Goal: Task Accomplishment & Management: Manage account settings

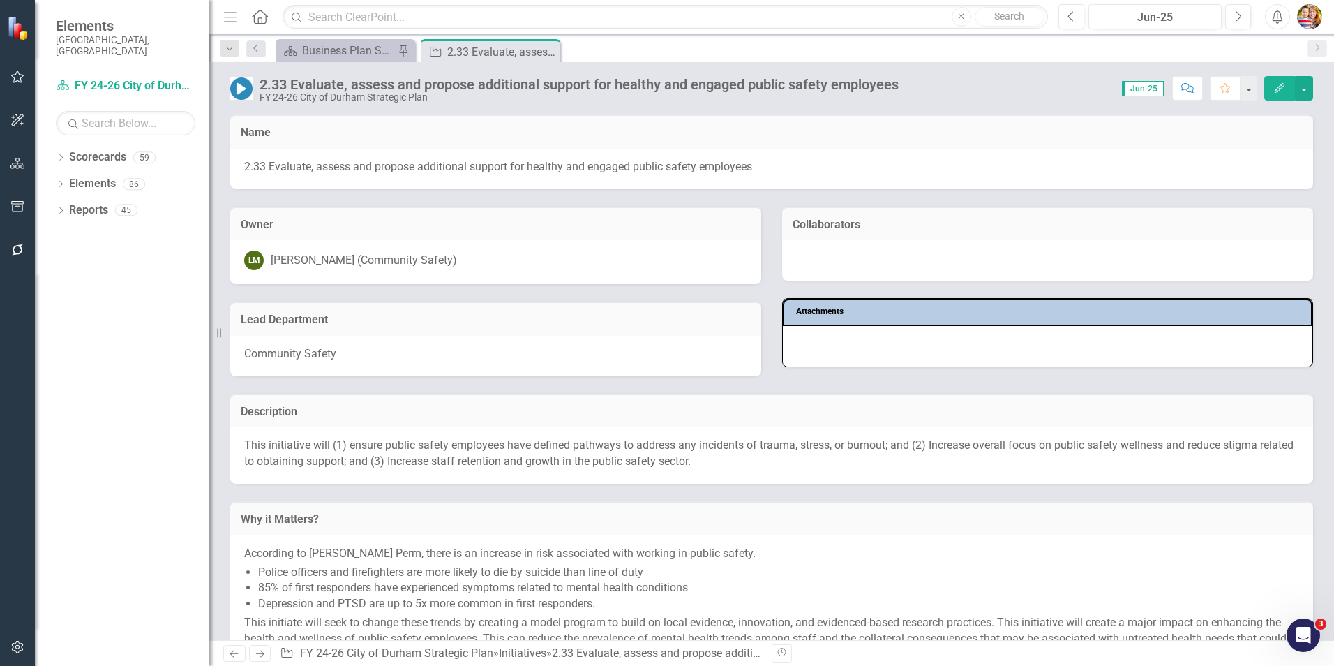
click at [266, 17] on icon at bounding box center [260, 16] width 16 height 15
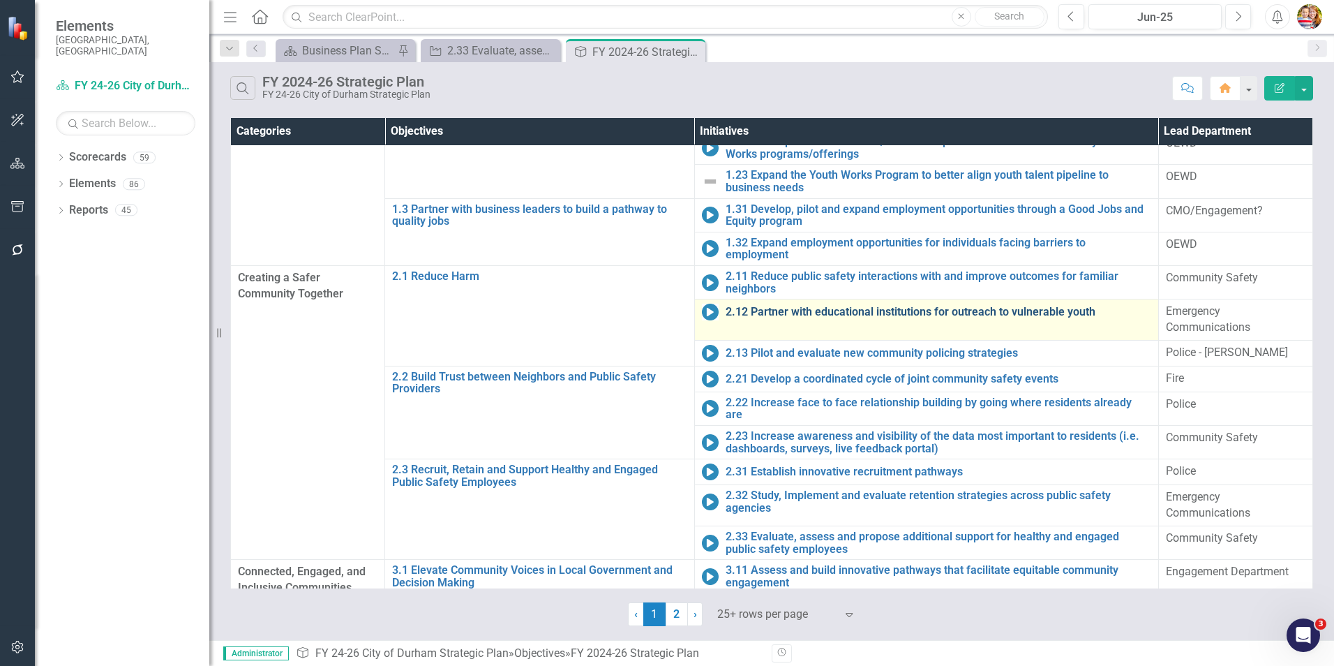
scroll to position [140, 0]
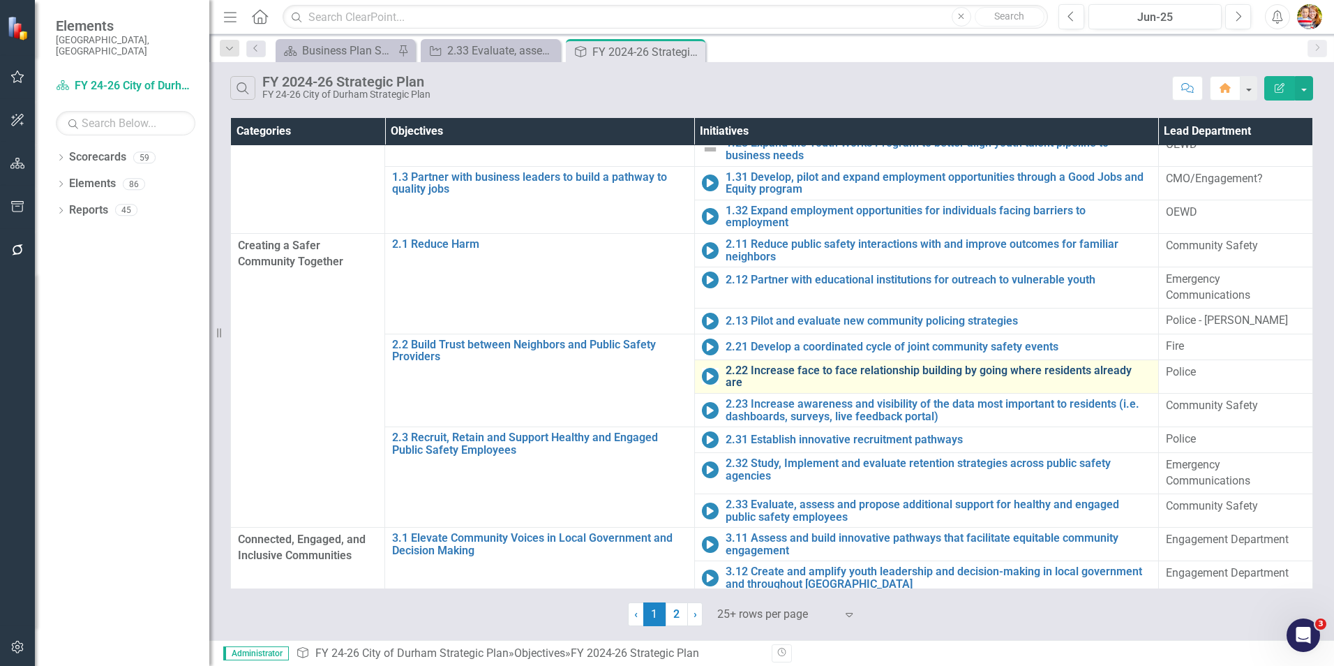
click at [797, 373] on link "2.22 Increase face to face relationship building by going where residents alrea…" at bounding box center [939, 376] width 426 height 24
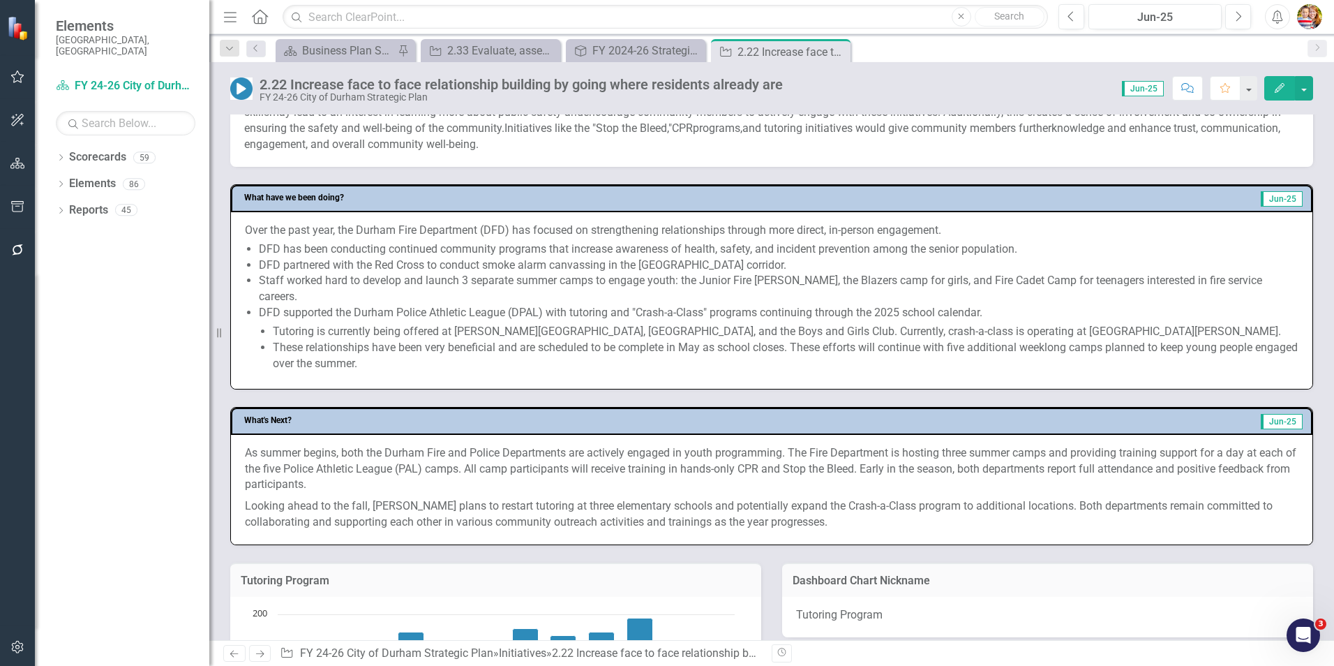
scroll to position [558, 0]
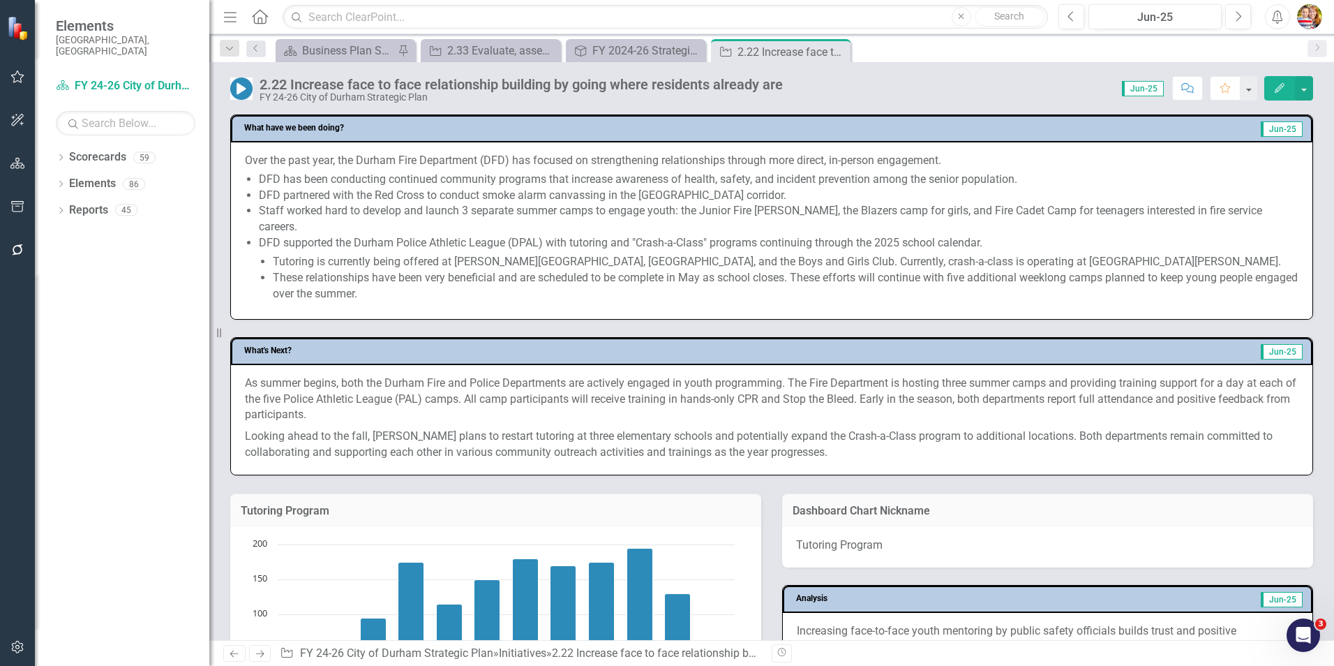
click at [297, 248] on li "DFD supported the Durham Police Athletic League (DPAL) with tutoring and "Crash…" at bounding box center [779, 268] width 1040 height 66
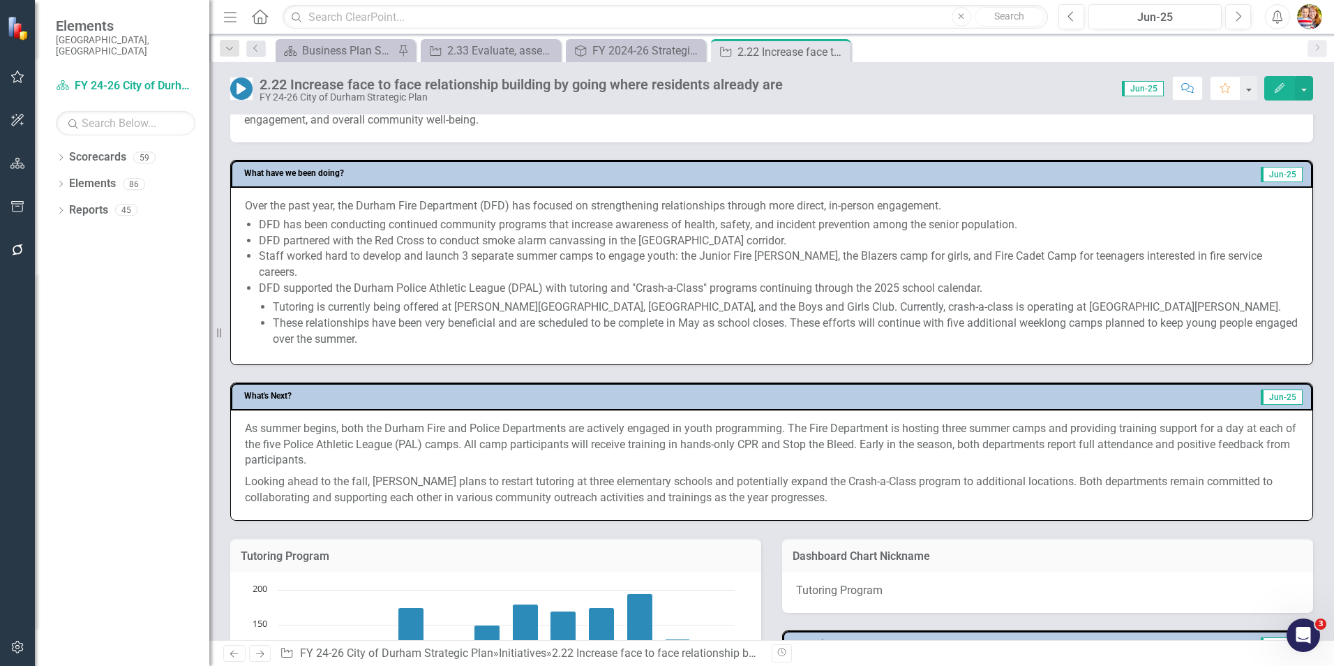
scroll to position [488, 0]
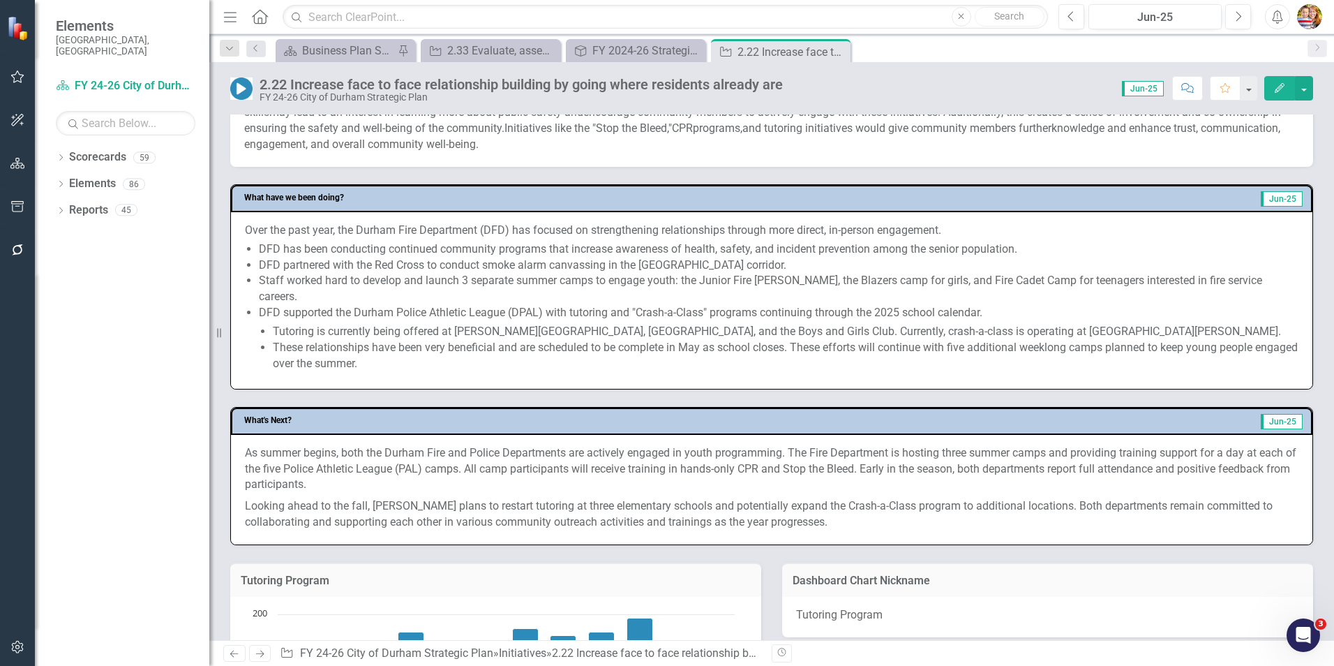
click at [504, 233] on p "Over the past year, the Durham Fire Department (DFD) has focused on strengtheni…" at bounding box center [771, 231] width 1053 height 16
click at [465, 255] on li "DFD has been conducting continued community programs that increase awareness of…" at bounding box center [779, 249] width 1040 height 16
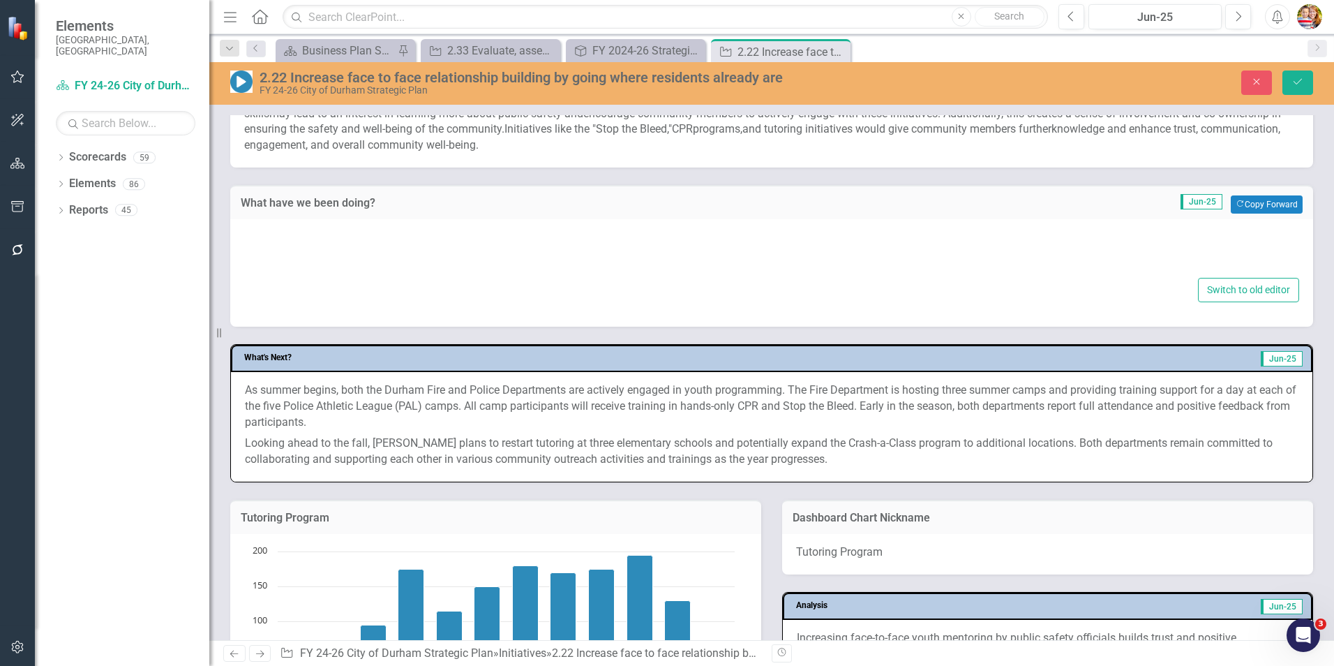
type textarea "<p>Over the past year, the Durham Fire Department (DFD) has focused on strength…"
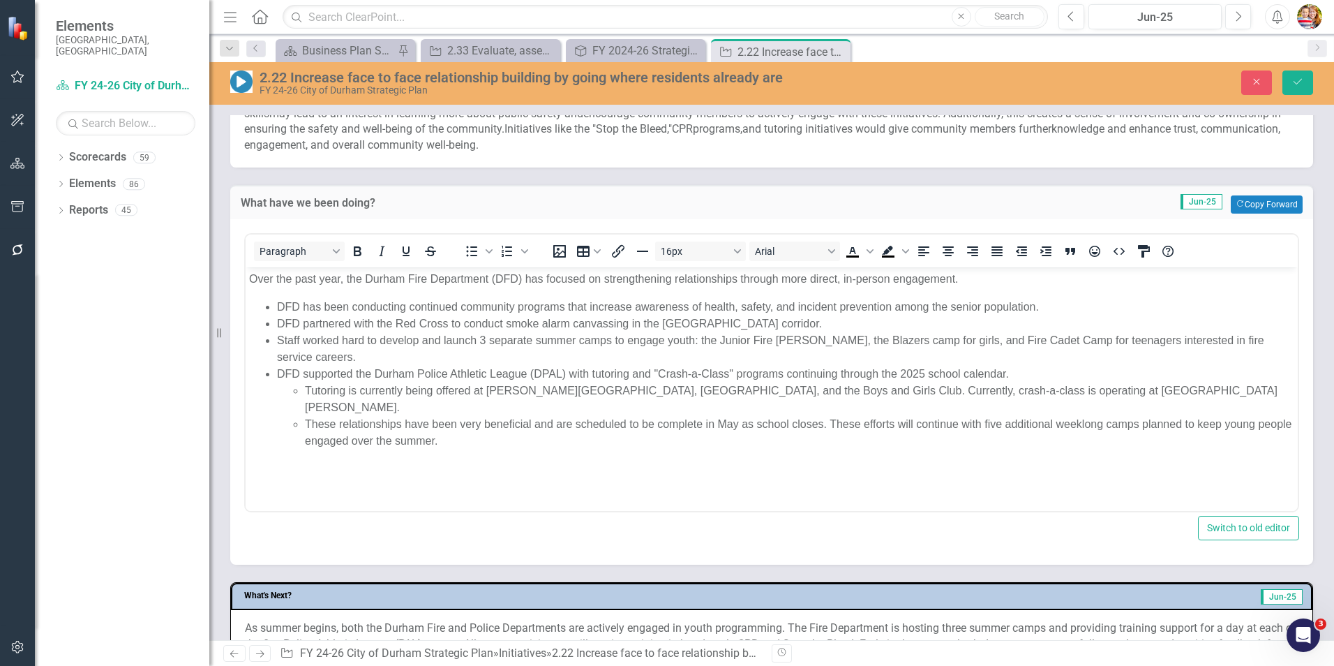
scroll to position [0, 0]
click at [366, 277] on p "Over the past year, the Durham Fire Department (DFD) has focused on strengtheni…" at bounding box center [771, 279] width 1045 height 17
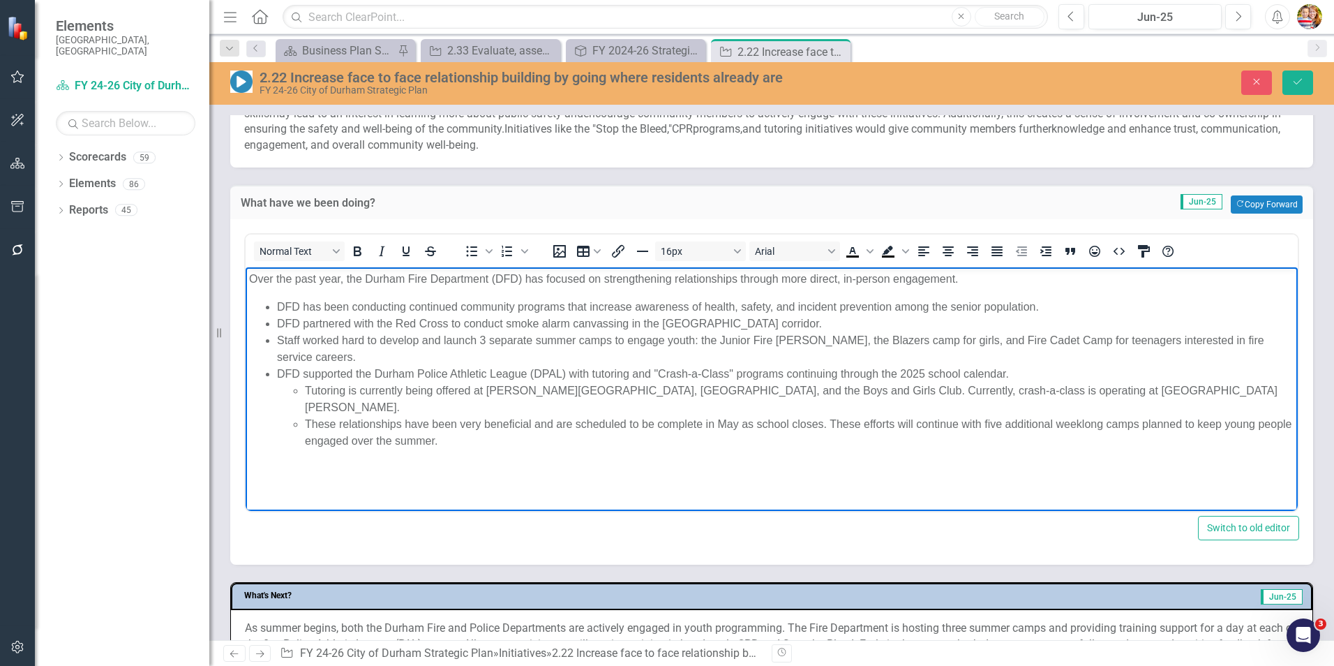
click at [417, 280] on p "Over the past year, the Durham Fire Department (DFD) has focused on strengtheni…" at bounding box center [771, 279] width 1045 height 17
click at [543, 277] on p "Over the past year, the Durham Police and Fire Department (DFD) has focused on …" at bounding box center [771, 279] width 1045 height 17
click at [602, 278] on p "Over the past year, the Durham Police and Fire Departments (DFD) has focused on…" at bounding box center [771, 279] width 1045 height 17
click at [580, 278] on p "Over the past year, the Durham Police and Fire Departments (DFD) have focused o…" at bounding box center [771, 279] width 1045 height 17
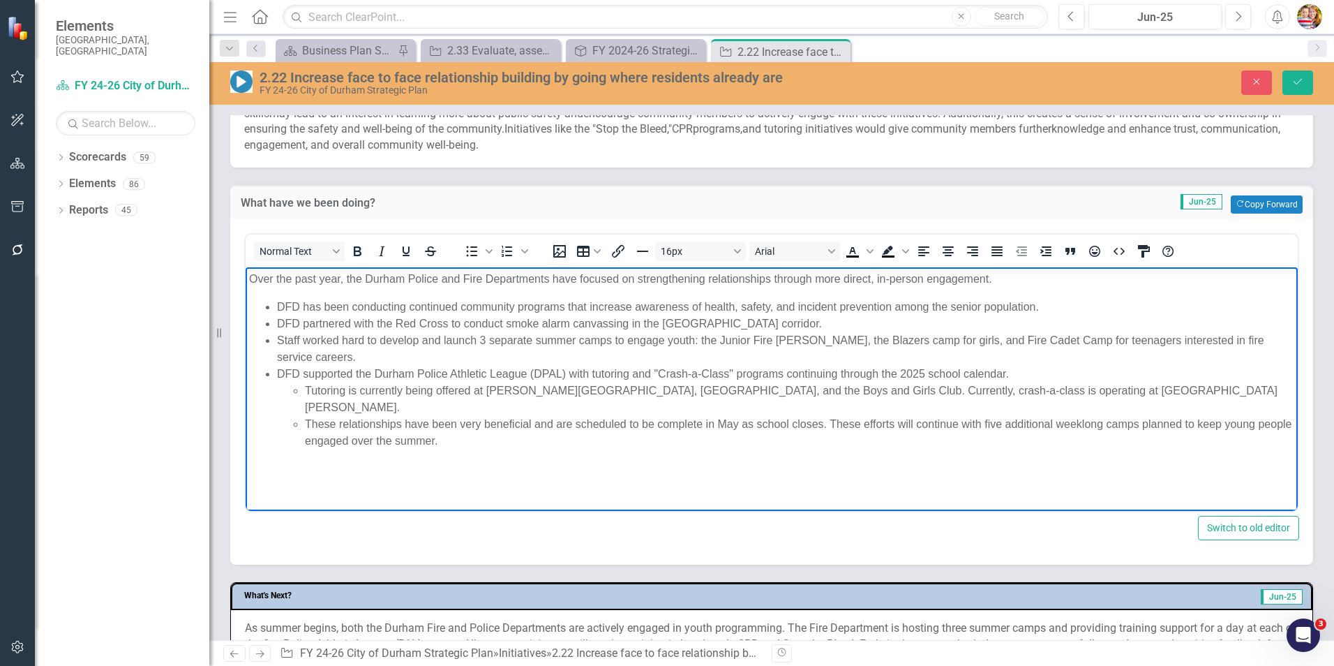
click at [327, 348] on li "Staff worked hard to develop and launch 3 separate summer camps to engage youth…" at bounding box center [785, 348] width 1017 height 33
click at [1293, 83] on icon "Save" at bounding box center [1297, 82] width 13 height 10
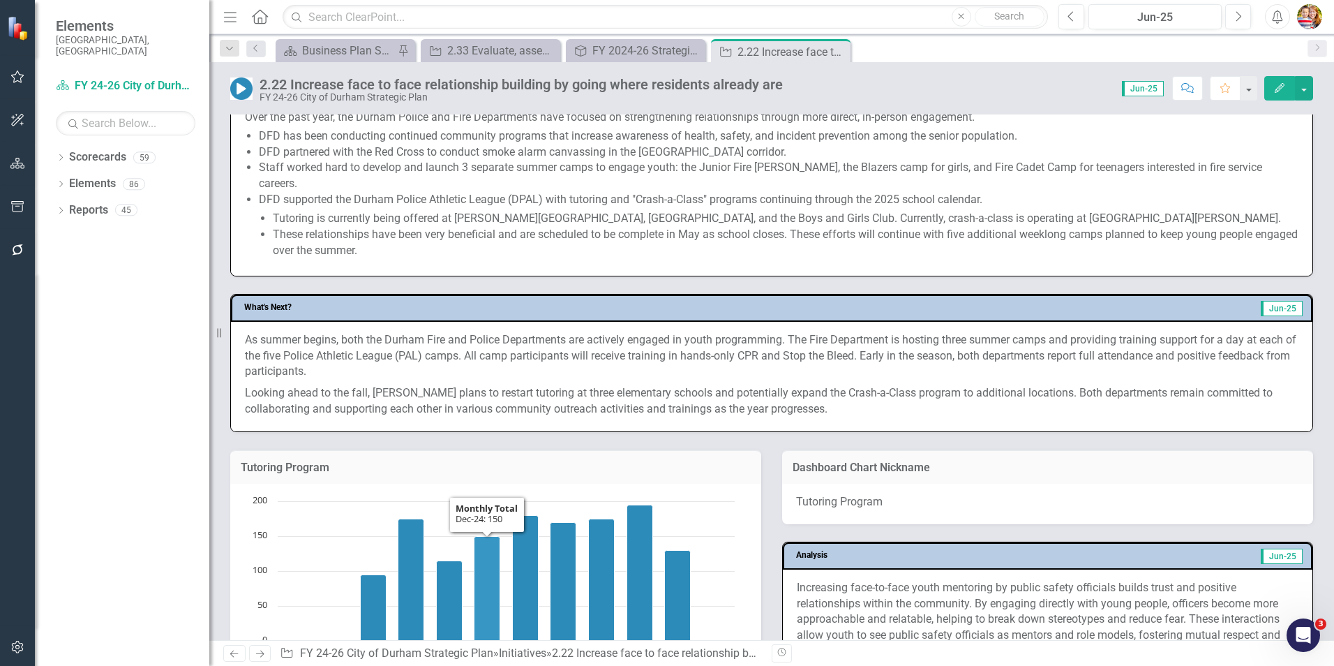
scroll to position [558, 0]
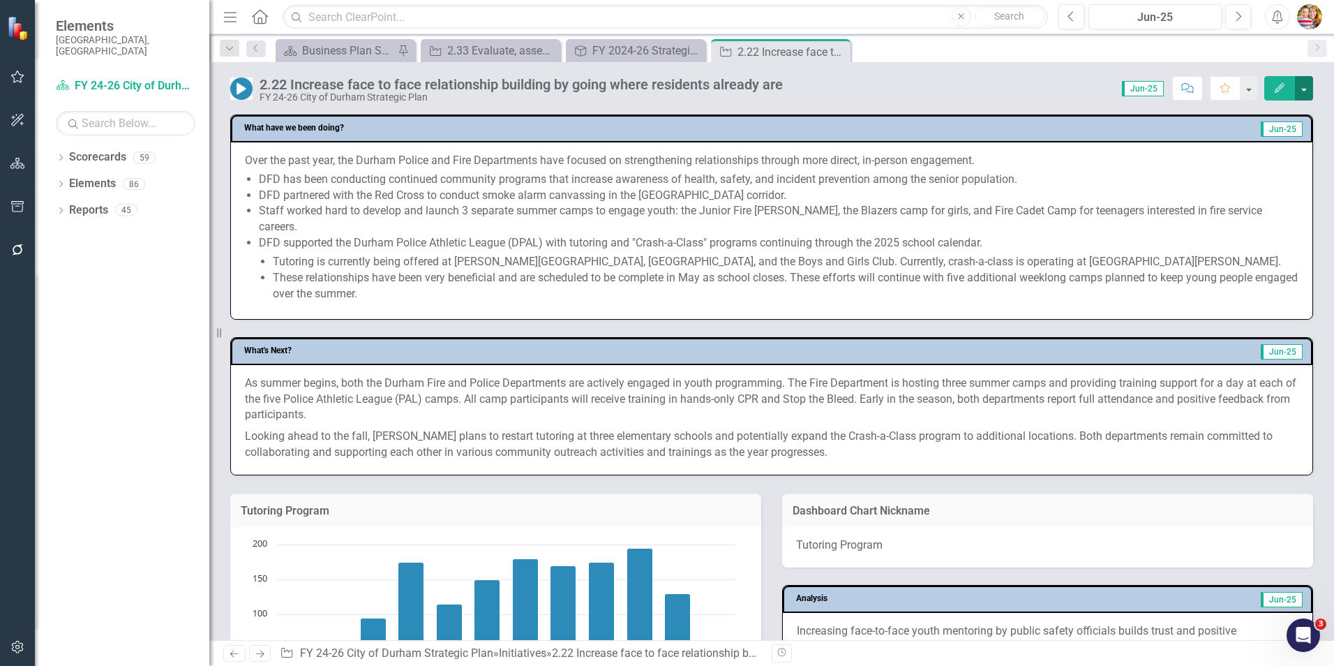
click at [1309, 88] on button "button" at bounding box center [1304, 88] width 18 height 24
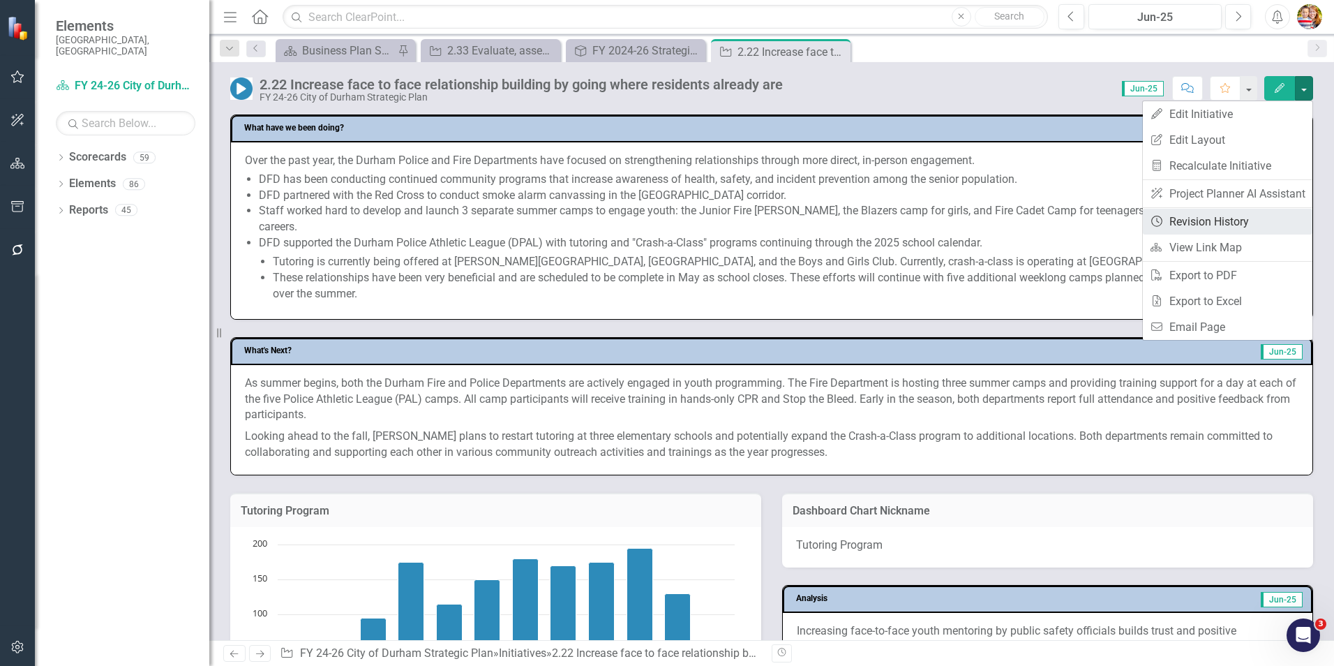
click at [1224, 218] on link "Revision History Revision History" at bounding box center [1228, 222] width 170 height 26
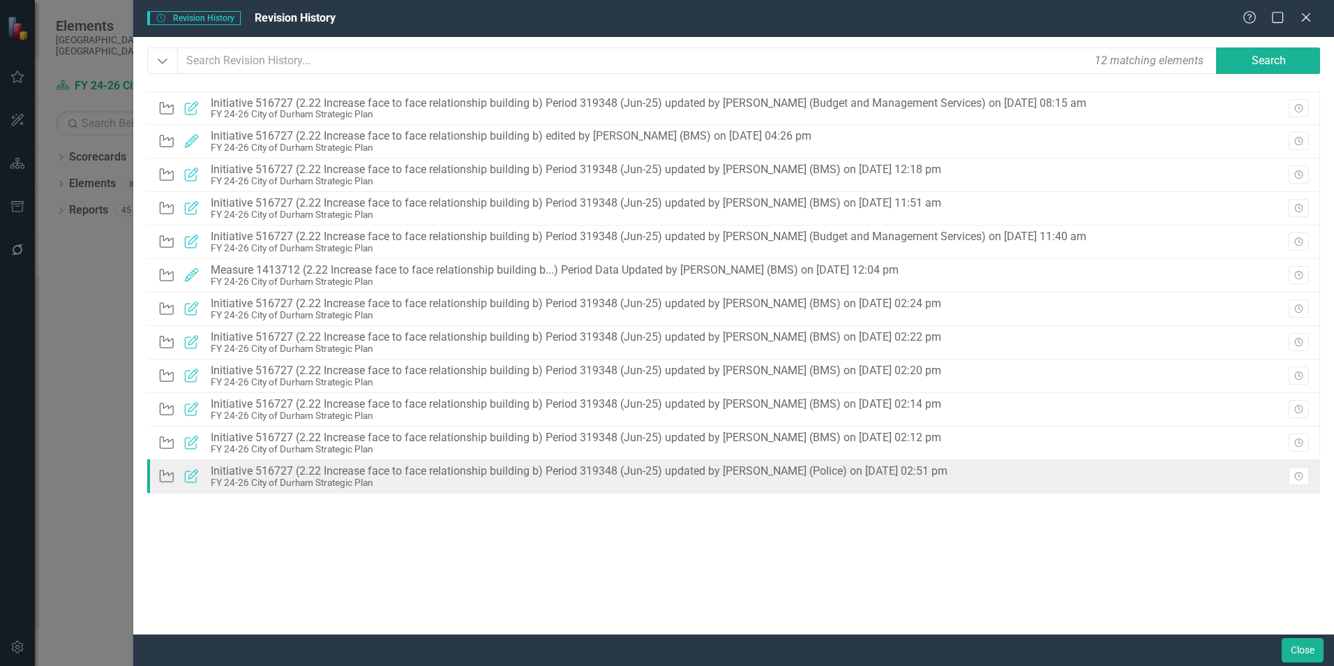
click at [687, 468] on div "Initiative 516727 (2.22 Increase face to face relationship building b) Period 3…" at bounding box center [579, 471] width 737 height 13
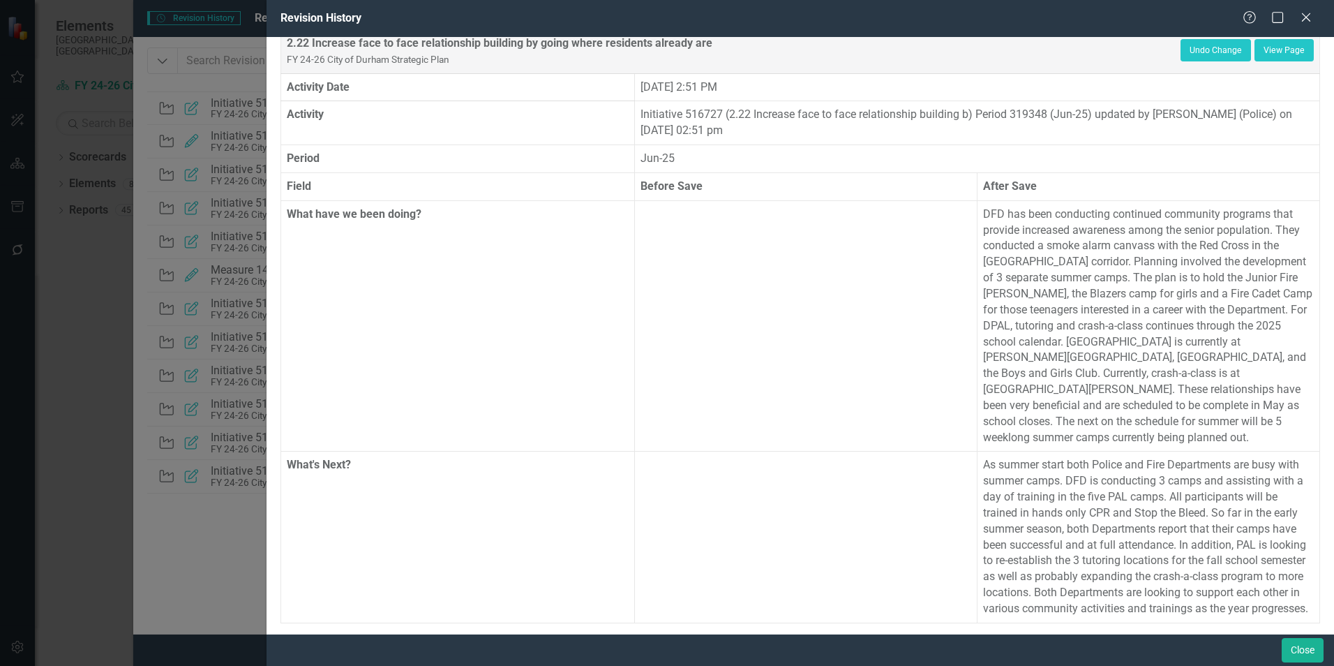
scroll to position [28, 0]
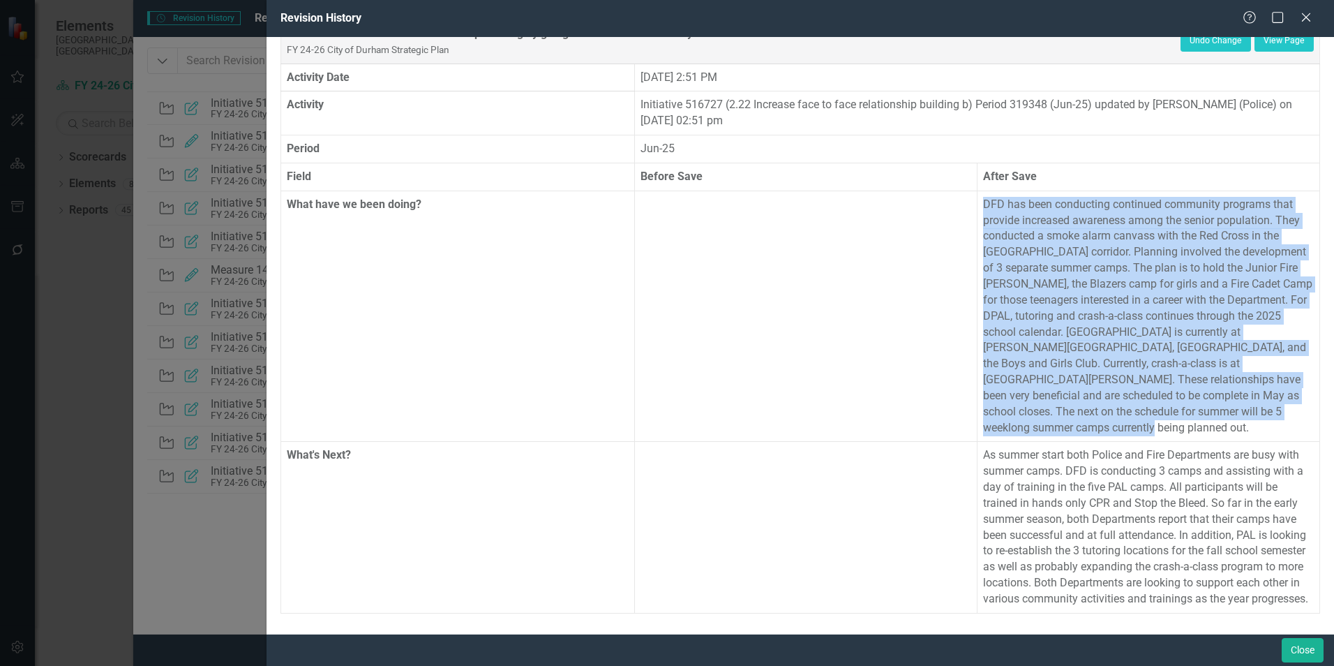
drag, startPoint x: 977, startPoint y: 203, endPoint x: 1113, endPoint y: 427, distance: 262.0
click at [1113, 427] on p "DFD has been conducting continued community programs that provide increased awa…" at bounding box center [1148, 316] width 331 height 239
copy p "DFD has been conducting continued community programs that provide increased awa…"
click at [1296, 650] on button "Close" at bounding box center [1303, 650] width 42 height 24
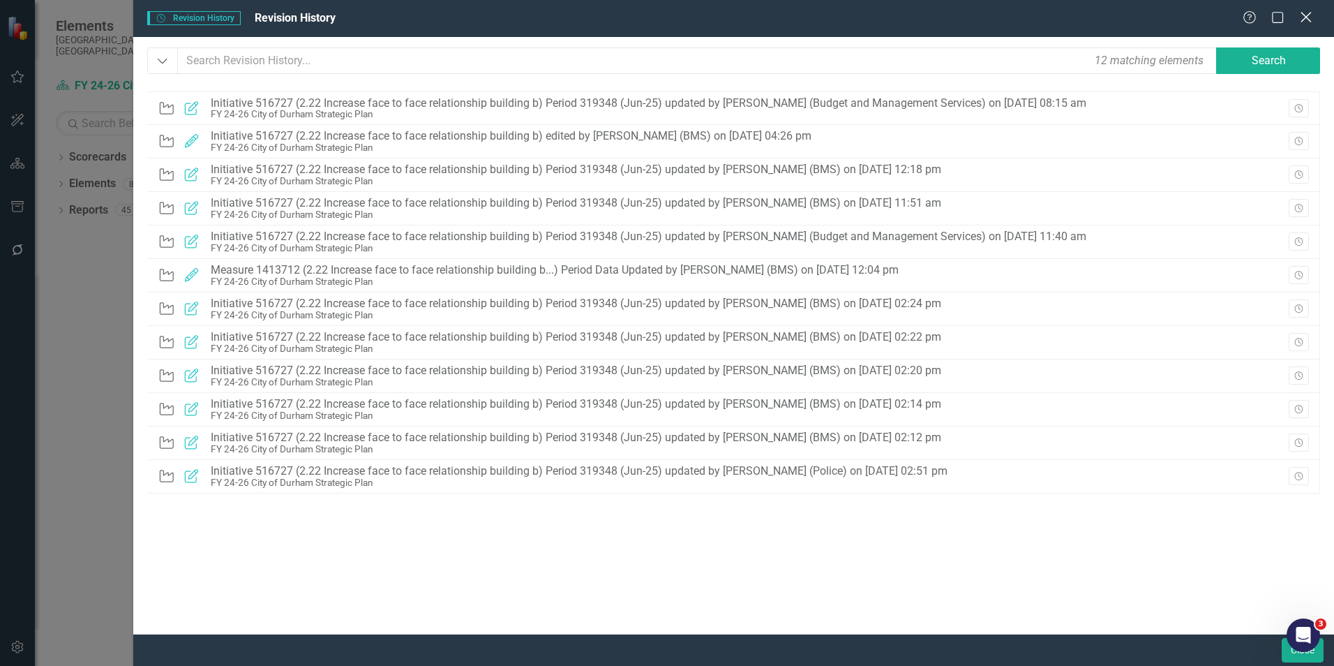
click at [1307, 20] on icon "Close" at bounding box center [1305, 16] width 17 height 13
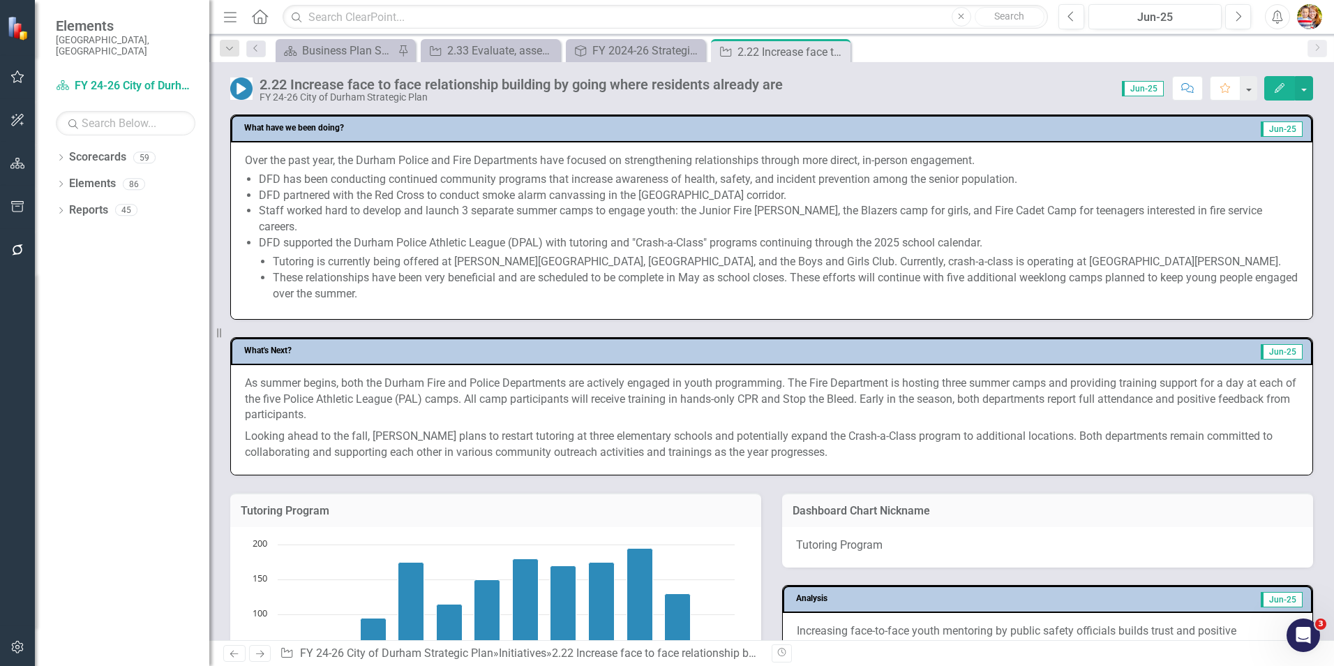
click at [477, 422] on p "As summer begins, both the Durham Fire and Police Departments are actively enga…" at bounding box center [771, 400] width 1053 height 51
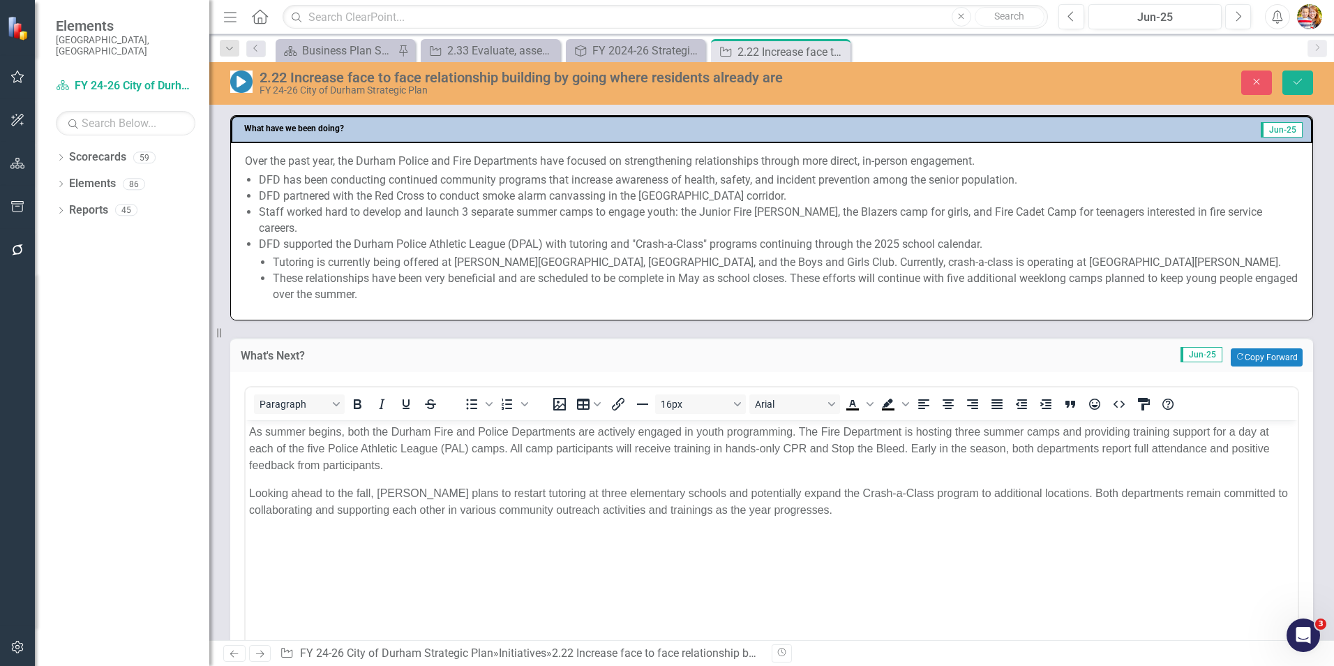
scroll to position [0, 0]
click at [422, 226] on li "Staff worked hard to develop and launch 3 separate summer camps to engage youth…" at bounding box center [779, 220] width 1040 height 32
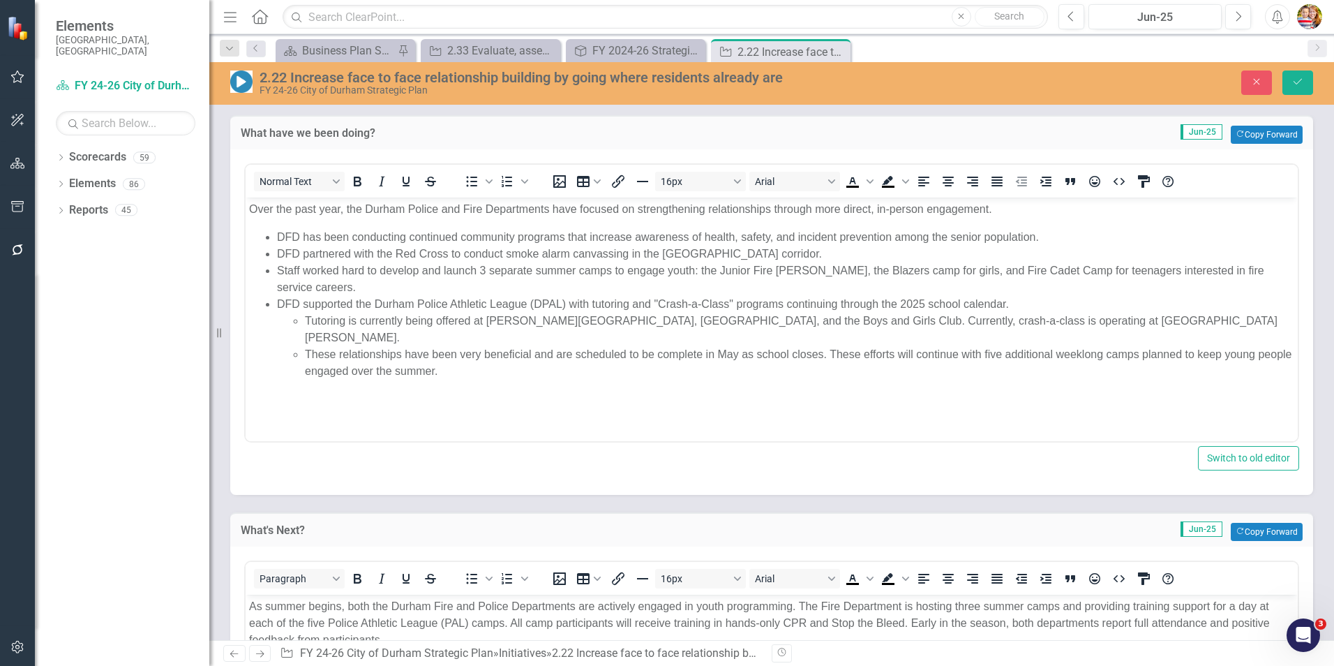
click at [315, 388] on body "Over the past year, the Durham Police and Fire Departments have focused on stre…" at bounding box center [772, 301] width 1052 height 209
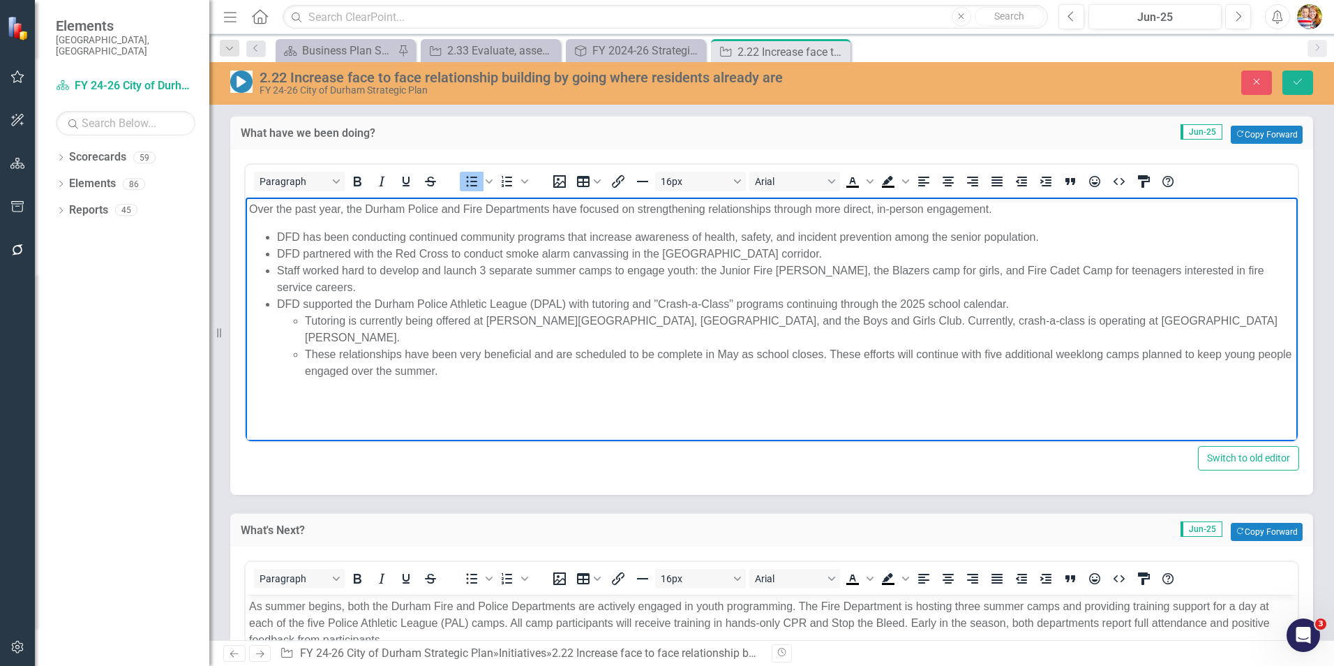
click at [498, 348] on li "These relationships have been very beneficial and are scheduled to be complete …" at bounding box center [799, 362] width 989 height 33
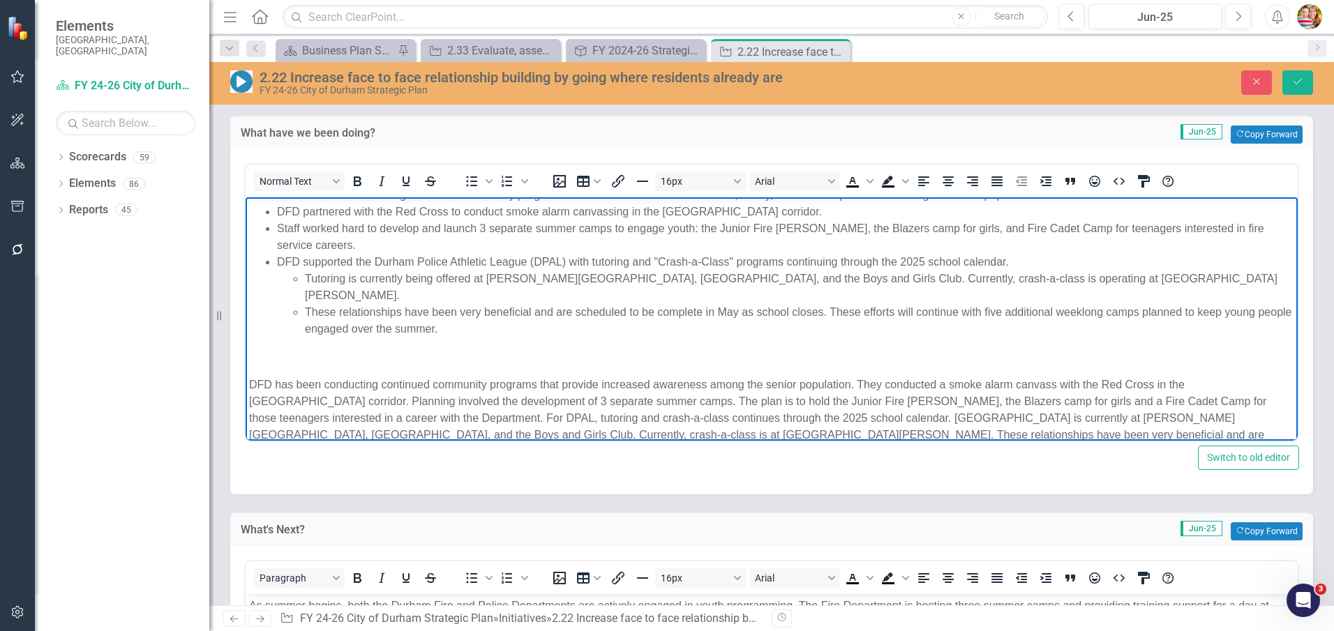
scroll to position [59, 0]
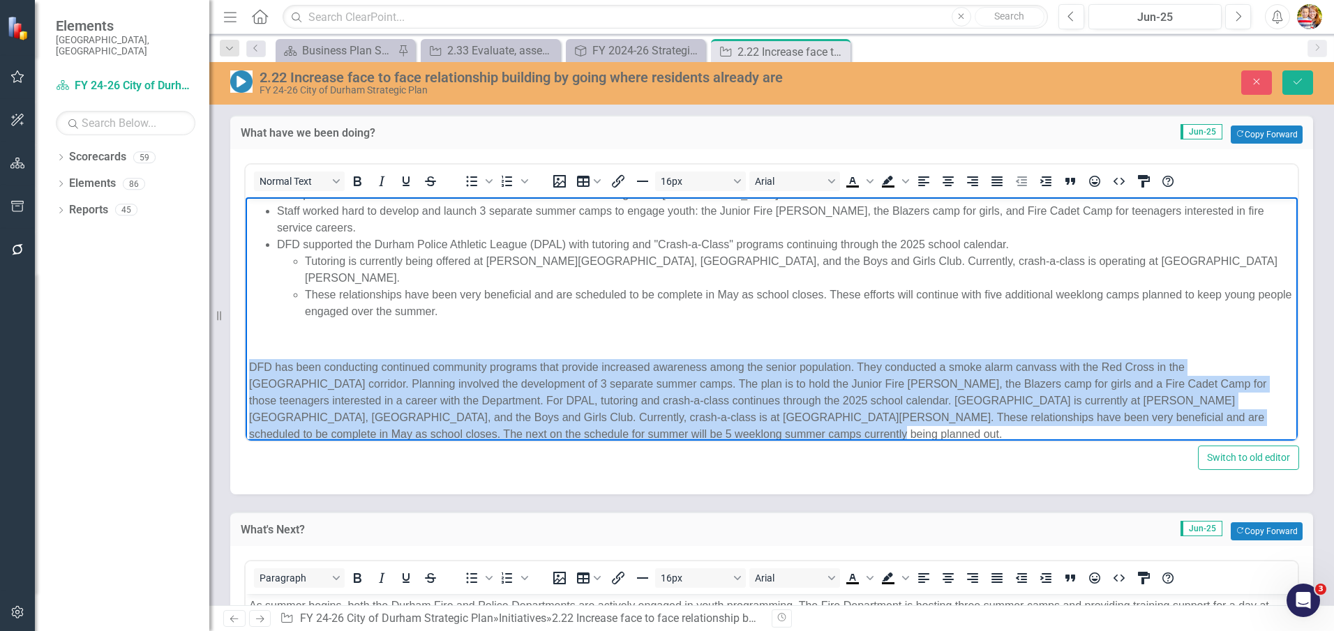
drag, startPoint x: 250, startPoint y: 350, endPoint x: 737, endPoint y: 424, distance: 492.7
click at [737, 424] on p "DFD has been conducting continued community programs that provide increased awa…" at bounding box center [771, 401] width 1045 height 84
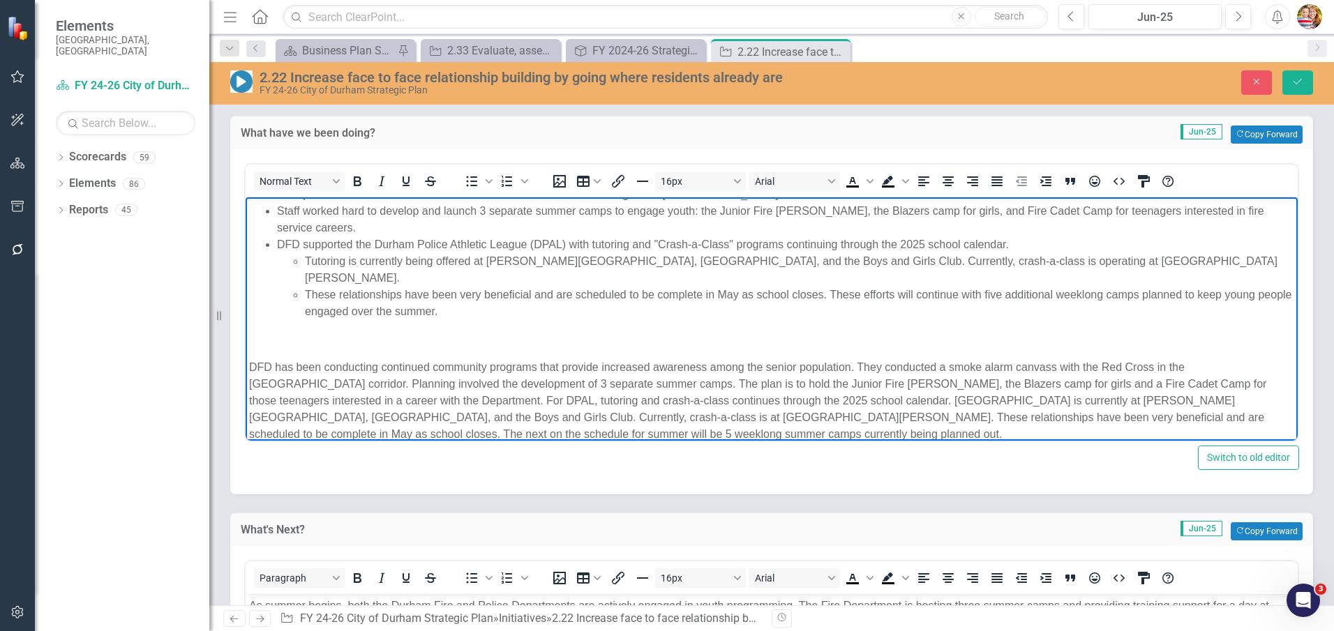
click at [692, 331] on p "Rich Text Area. Press ALT-0 for help." at bounding box center [771, 339] width 1045 height 17
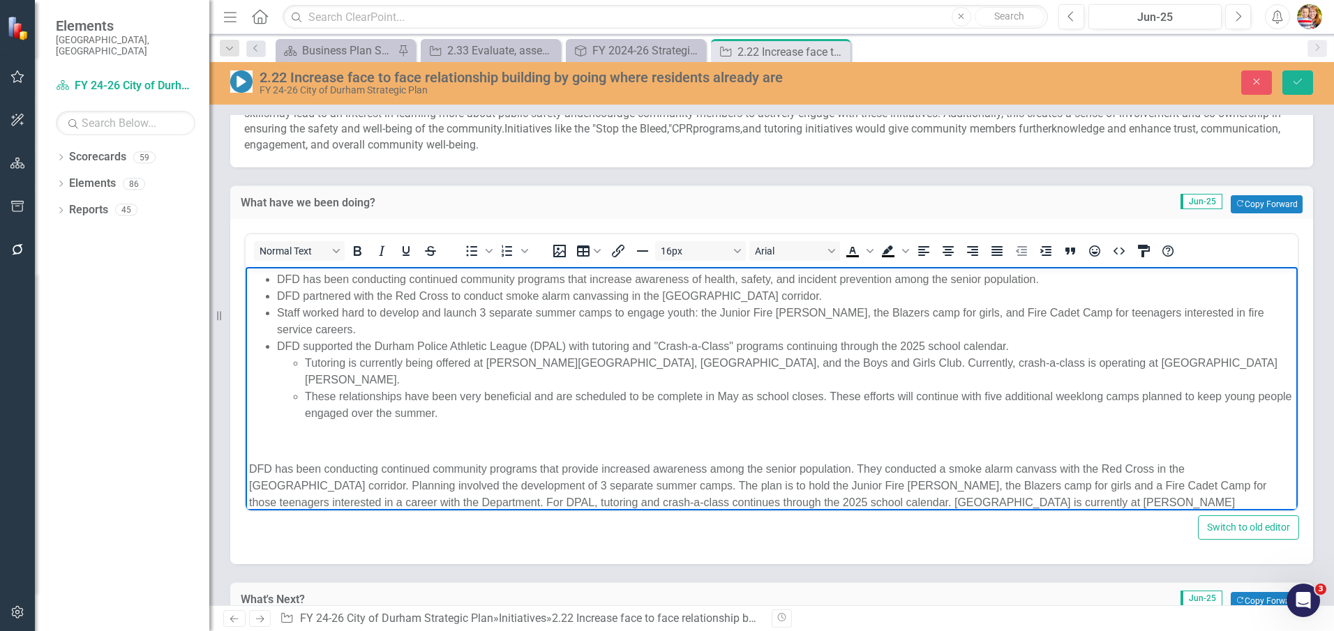
scroll to position [0, 0]
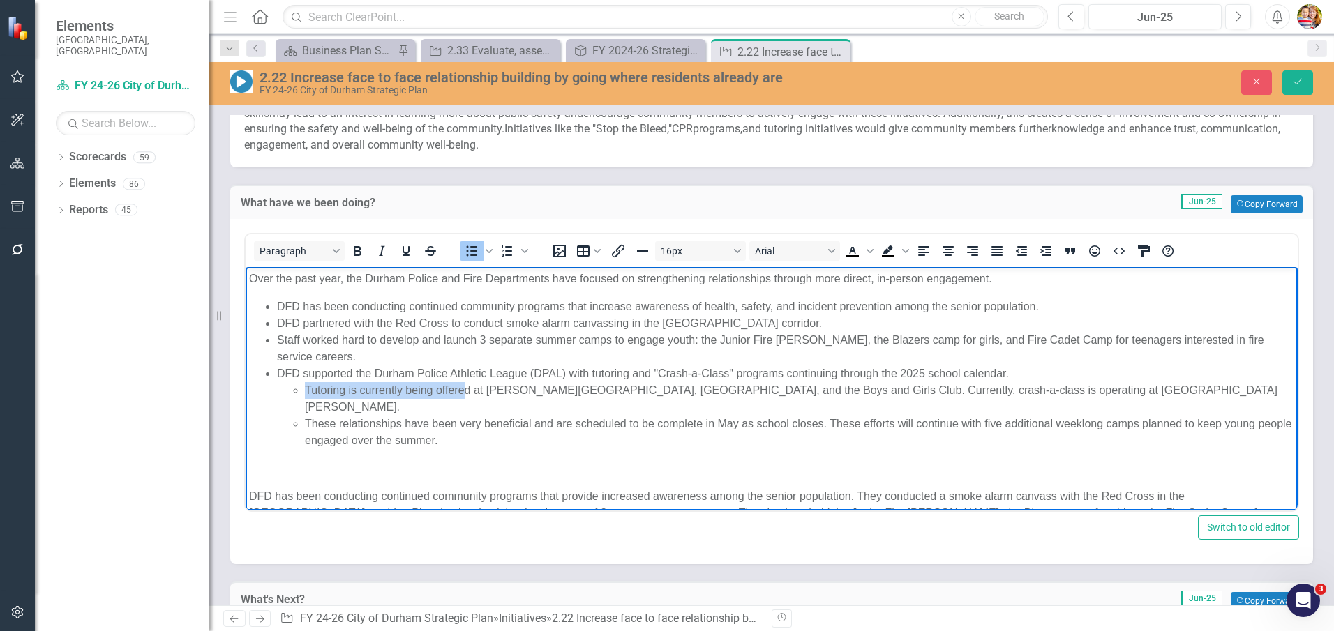
drag, startPoint x: 306, startPoint y: 386, endPoint x: 467, endPoint y: 389, distance: 161.2
click at [467, 389] on li "Tutoring is currently being offered at [PERSON_NAME][GEOGRAPHIC_DATA], [GEOGRAP…" at bounding box center [799, 398] width 989 height 33
click at [574, 422] on li "These relationships have been very beneficial and are scheduled to be complete …" at bounding box center [799, 432] width 989 height 33
click at [306, 370] on li "DFD supported the Durham Police Athletic League (DPAL) with tutoring and "Crash…" at bounding box center [785, 408] width 1017 height 84
drag, startPoint x: 277, startPoint y: 322, endPoint x: 804, endPoint y: 320, distance: 526.7
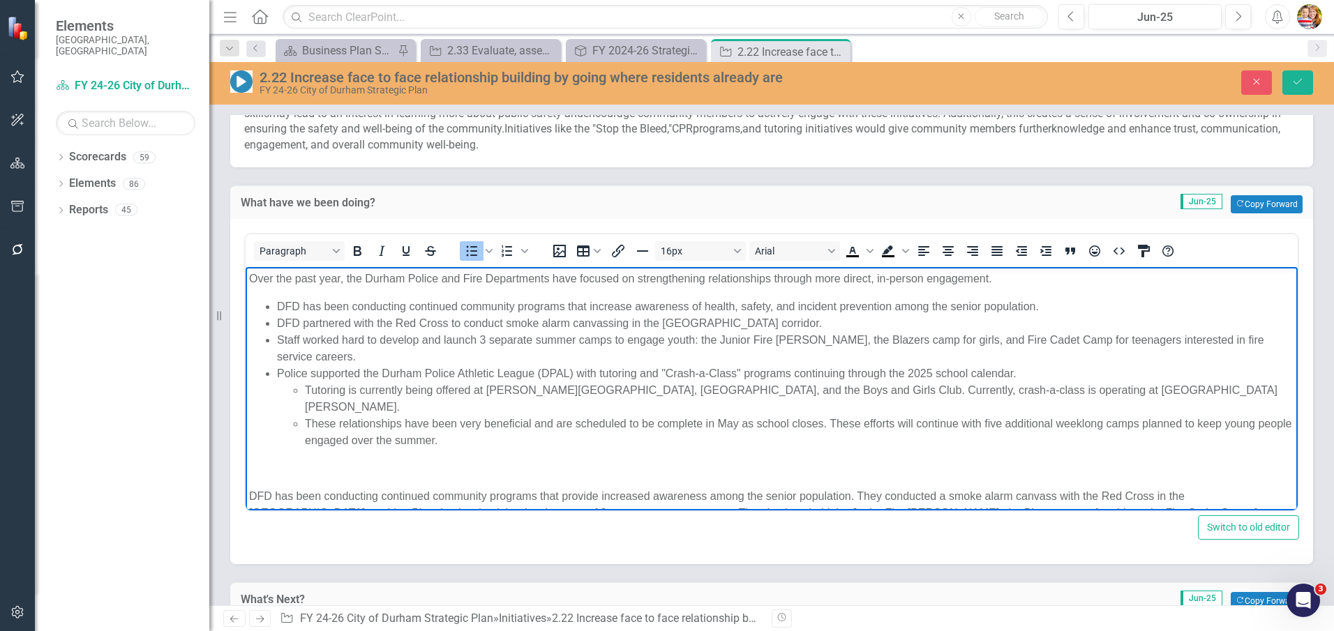
click at [804, 320] on li "DFD partnered with the Red Cross to conduct smoke alarm canvassing in the [GEOG…" at bounding box center [785, 323] width 1017 height 17
click at [278, 341] on li "Staff worked hard to develop and launch 3 separate summer camps to engage youth…" at bounding box center [785, 348] width 1017 height 33
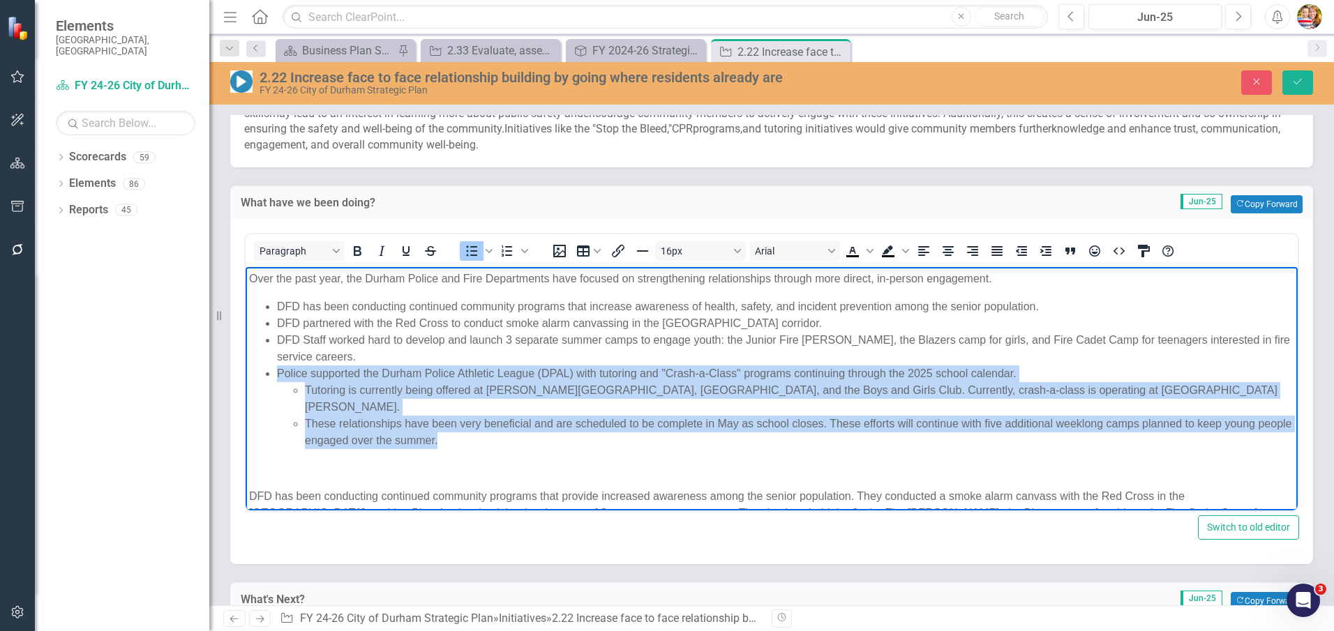
drag, startPoint x: 276, startPoint y: 372, endPoint x: 483, endPoint y: 429, distance: 215.6
click at [483, 429] on ul "DFD has been conducting continued community programs that increase awareness of…" at bounding box center [771, 374] width 1045 height 151
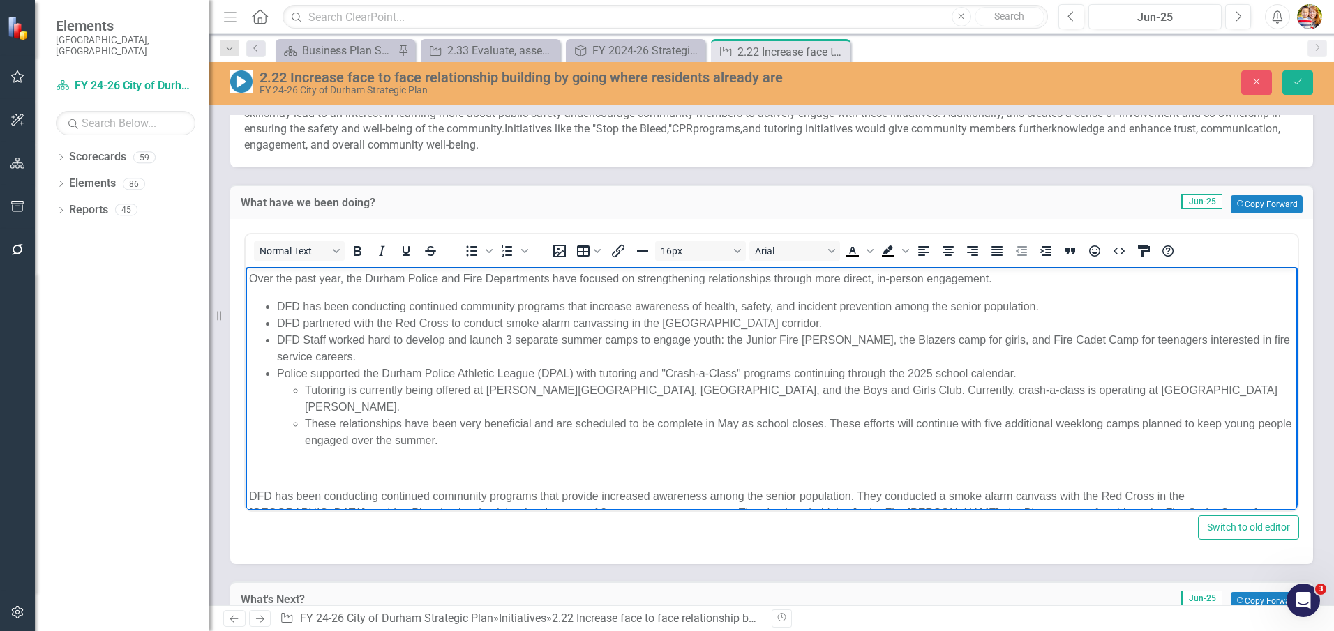
click at [480, 442] on body "Over the past year, the Durham Police and Fire Departments have focused on stre…" at bounding box center [772, 427] width 1052 height 320
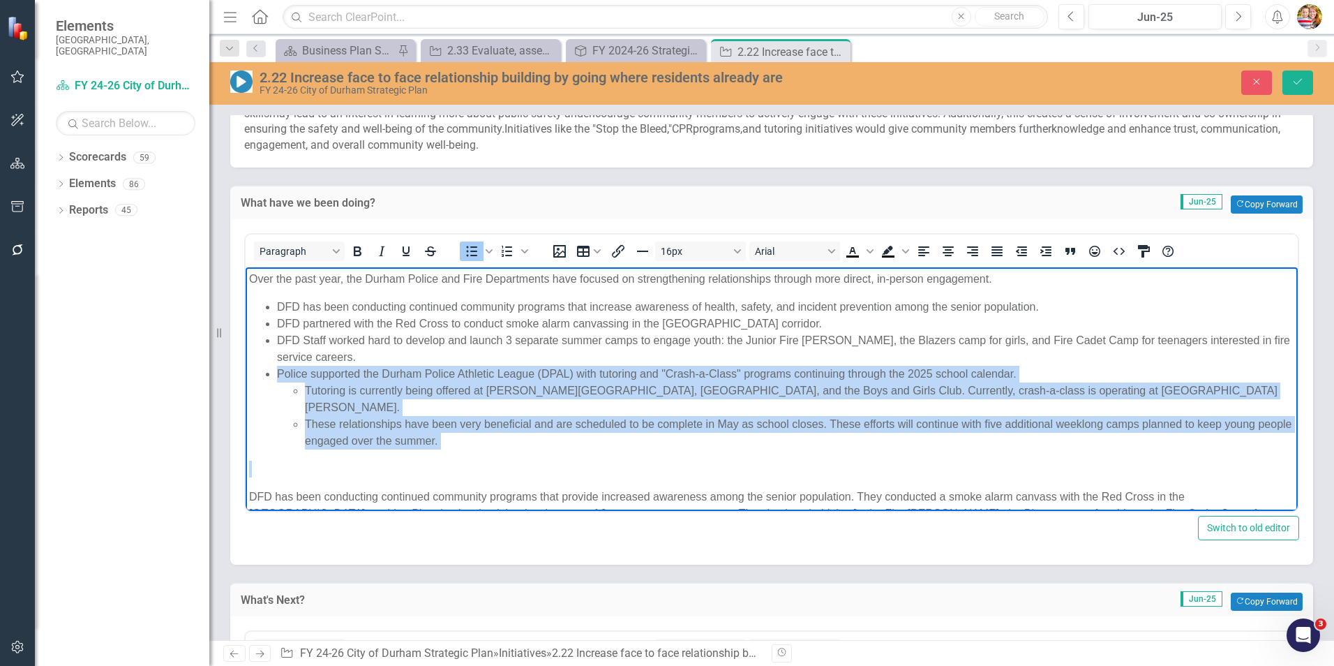
drag, startPoint x: 276, startPoint y: 373, endPoint x: 497, endPoint y: 435, distance: 229.5
click at [496, 433] on body "Over the past year, the Durham Police and Fire Departments have focused on stre…" at bounding box center [772, 427] width 1052 height 320
copy li "Police supported the Durham Police Athletic League (DPAL) with tutoring and "Cr…"
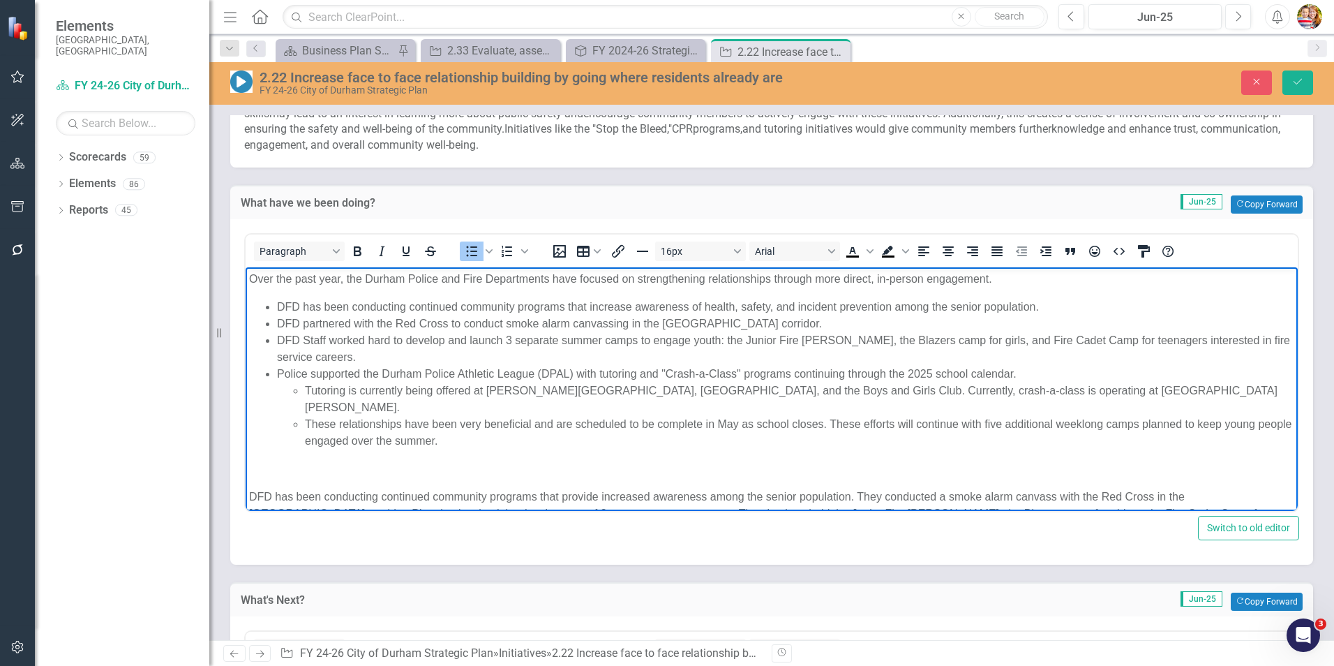
click at [277, 304] on li "DFD has been conducting continued community programs that increase awareness of…" at bounding box center [785, 307] width 1017 height 17
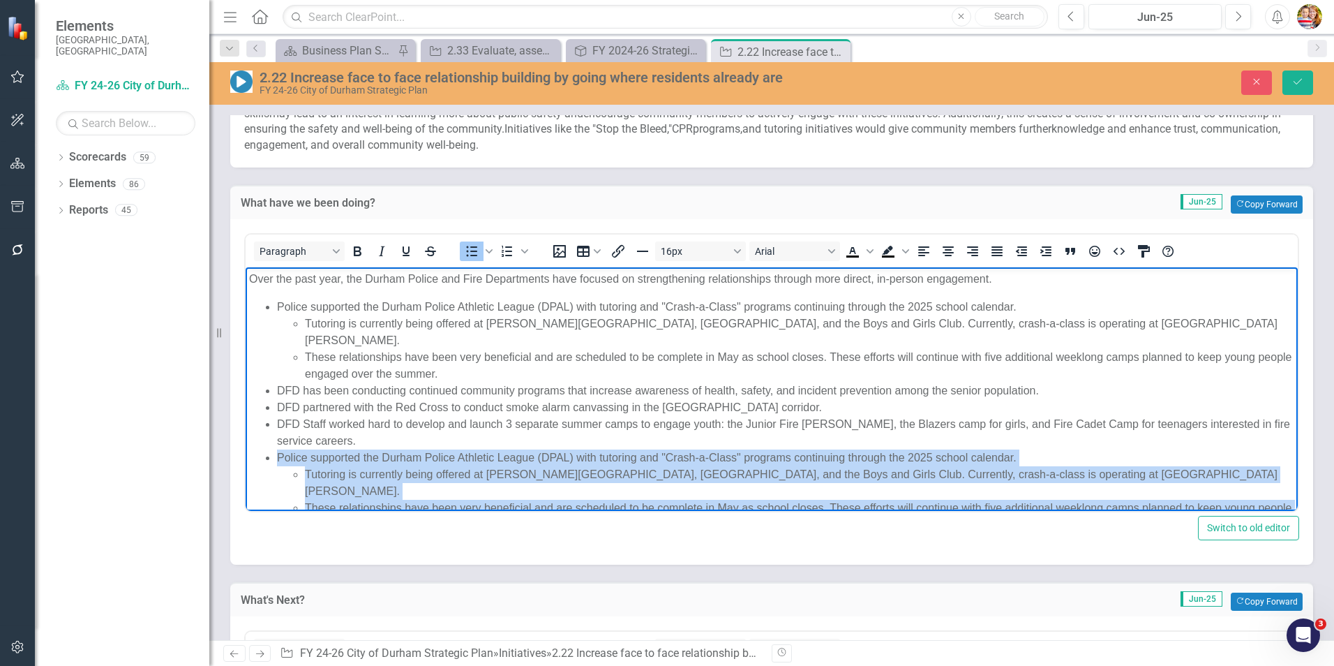
drag, startPoint x: 276, startPoint y: 437, endPoint x: 490, endPoint y: 486, distance: 220.4
click at [490, 486] on ul "Police supported the Durham Police Athletic League (DPAL) with tutoring and "Cr…" at bounding box center [771, 416] width 1045 height 234
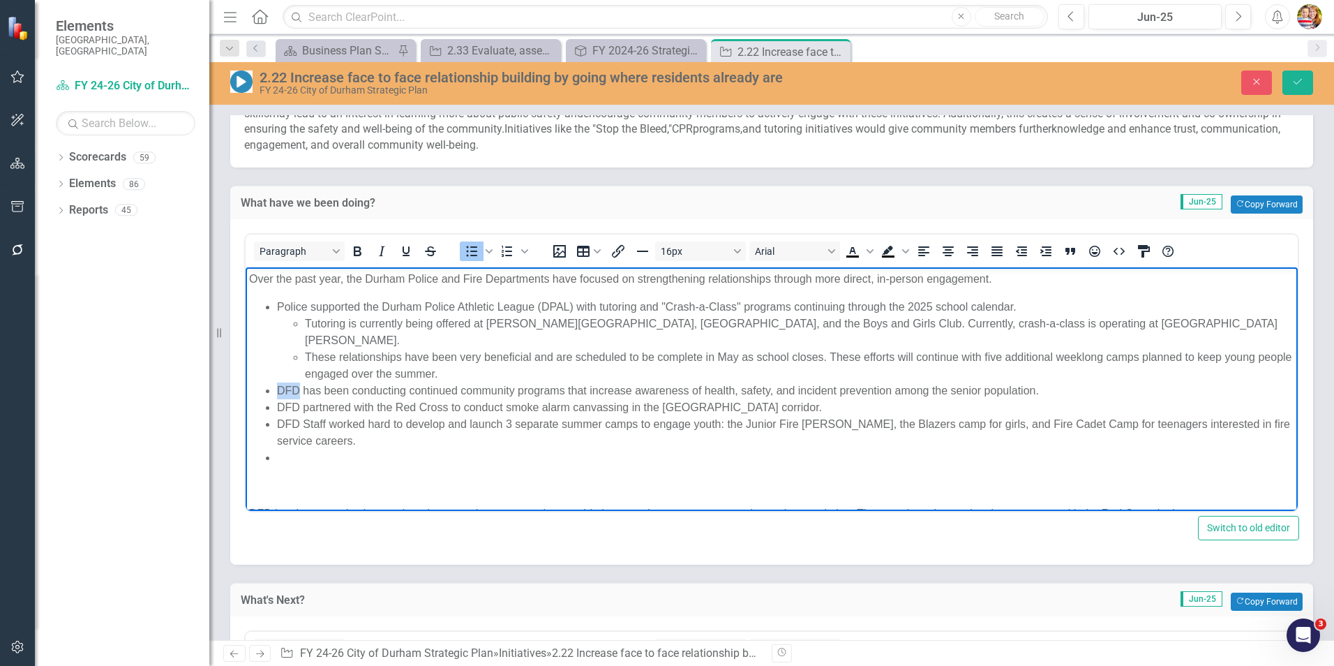
drag, startPoint x: 297, startPoint y: 373, endPoint x: 278, endPoint y: 371, distance: 18.9
click at [278, 382] on li "DFD has been conducting continued community programs that increase awareness of…" at bounding box center [785, 390] width 1017 height 17
click at [338, 382] on li "Fire staff has been conducting continued community programs that increase aware…" at bounding box center [785, 390] width 1017 height 17
drag, startPoint x: 327, startPoint y: 373, endPoint x: 430, endPoint y: 371, distance: 104.0
click at [430, 382] on li "Fire staff hves been conducting continued community programs that increase awar…" at bounding box center [785, 390] width 1017 height 17
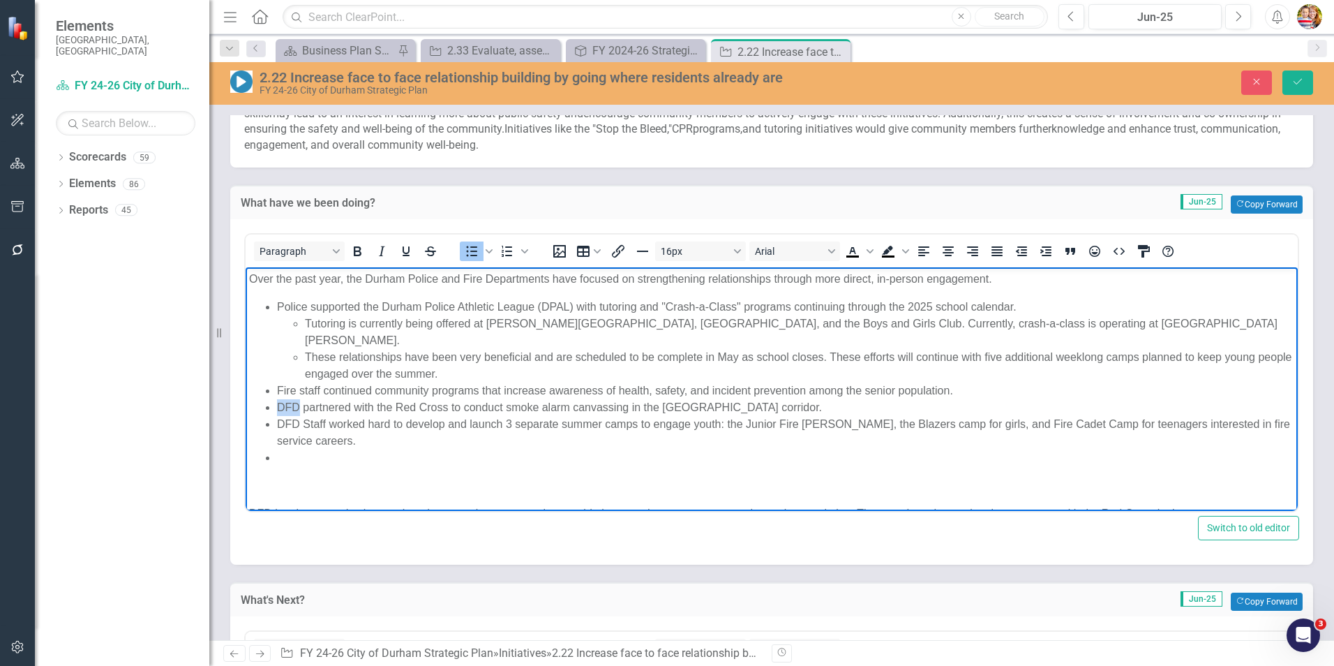
drag, startPoint x: 297, startPoint y: 389, endPoint x: 277, endPoint y: 389, distance: 20.2
click at [278, 399] on li "DFD partnered with the Red Cross to conduct smoke alarm canvassing in the [GEOG…" at bounding box center [785, 407] width 1017 height 17
drag, startPoint x: 299, startPoint y: 407, endPoint x: 280, endPoint y: 407, distance: 18.8
click at [280, 416] on li "DFD Staff worked hard to develop and launch 3 separate summer camps to engage y…" at bounding box center [785, 432] width 1017 height 33
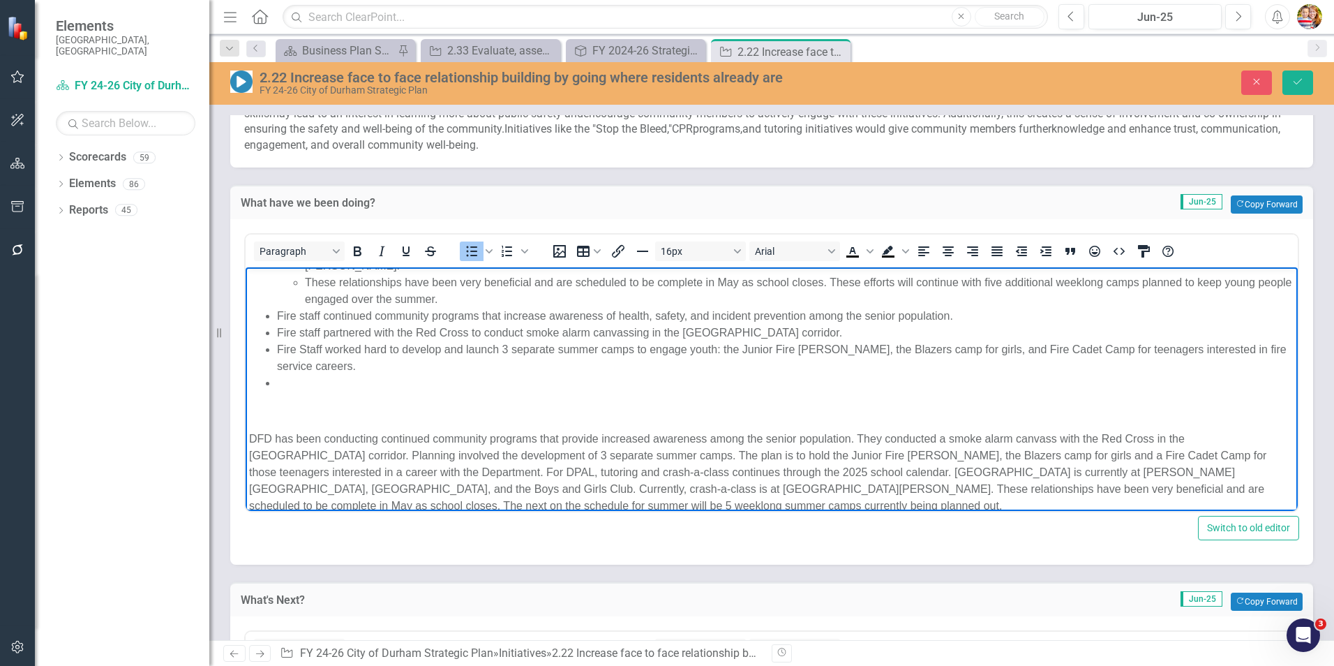
scroll to position [76, 0]
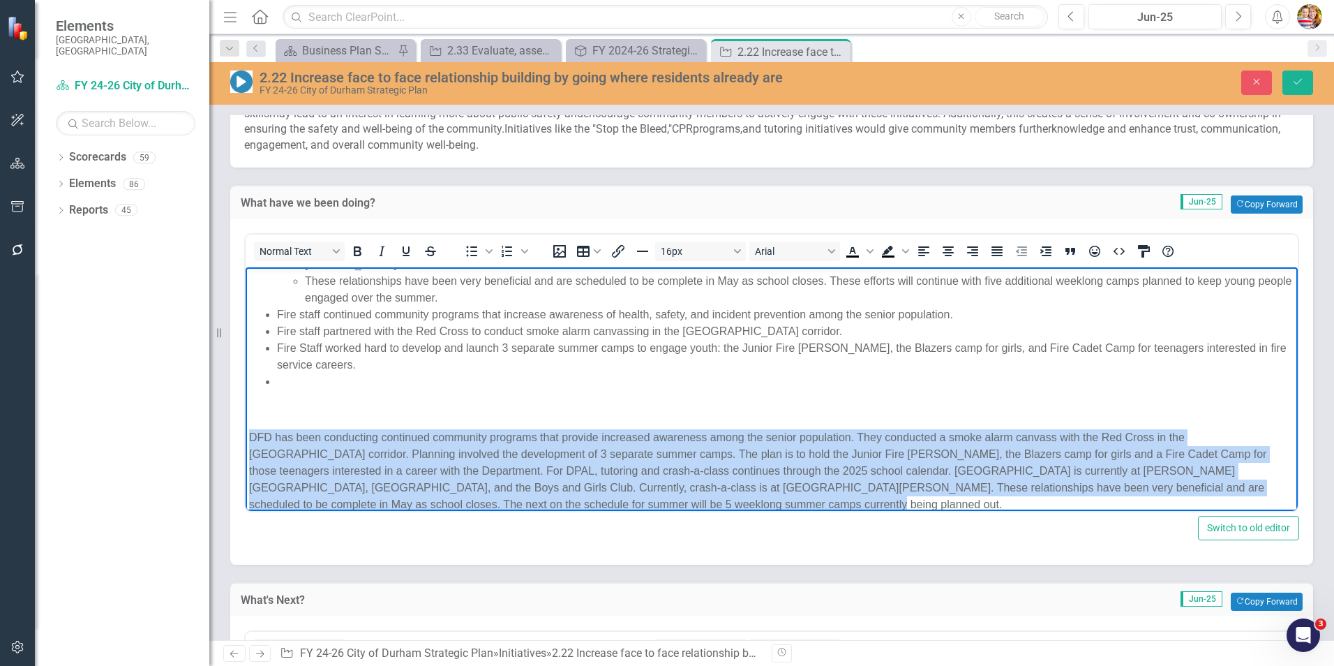
drag, startPoint x: 250, startPoint y: 421, endPoint x: 710, endPoint y: 483, distance: 464.5
click at [710, 483] on p "DFD has been conducting continued community programs that provide increased awa…" at bounding box center [771, 471] width 1045 height 84
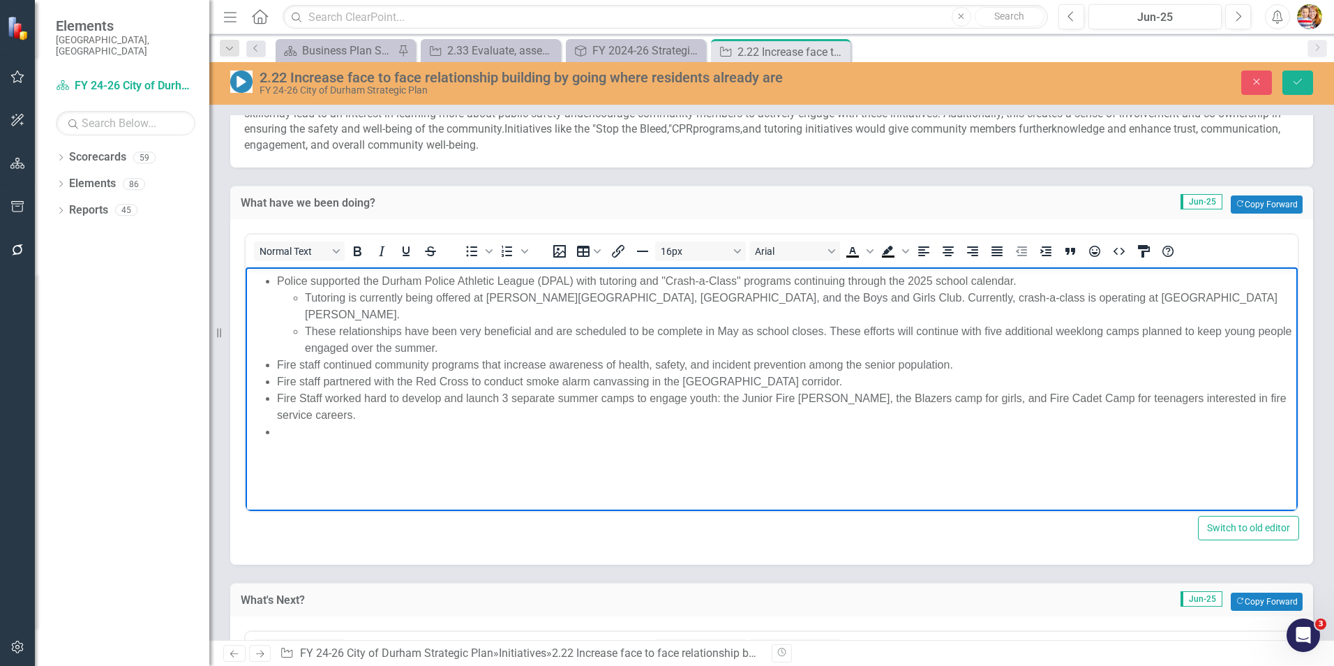
scroll to position [0, 0]
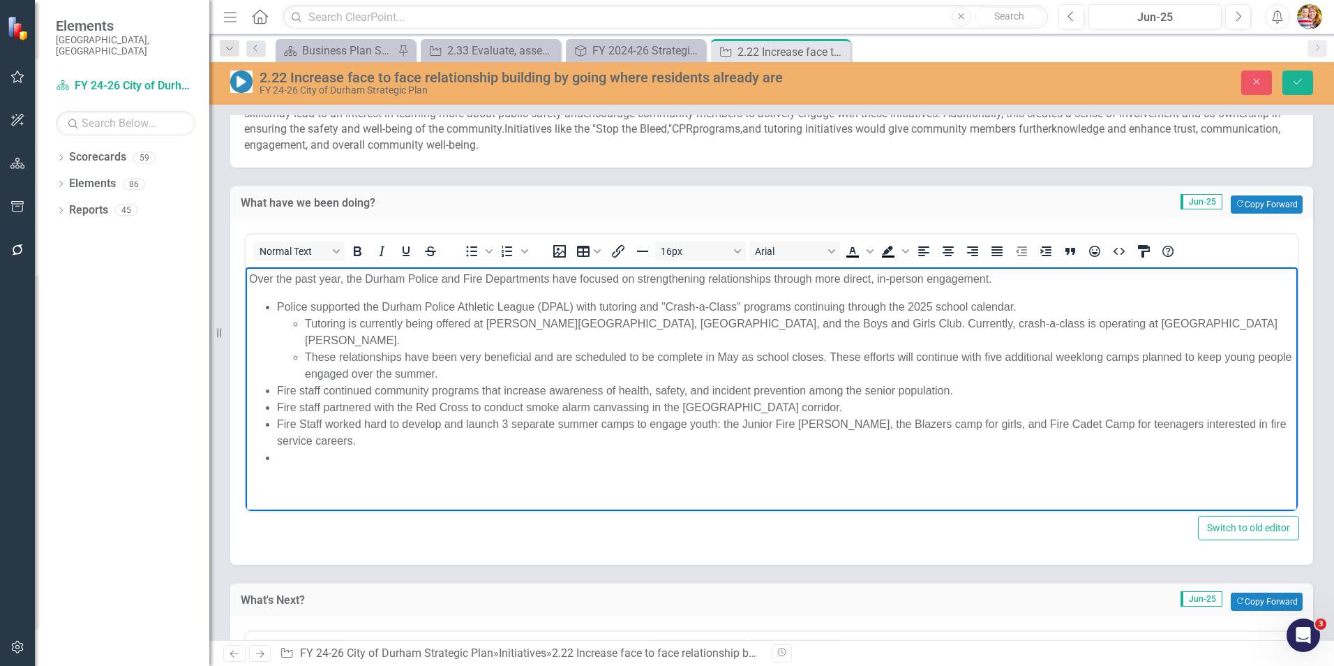
click at [326, 449] on li "Rich Text Area. Press ALT-0 for help." at bounding box center [785, 457] width 1017 height 17
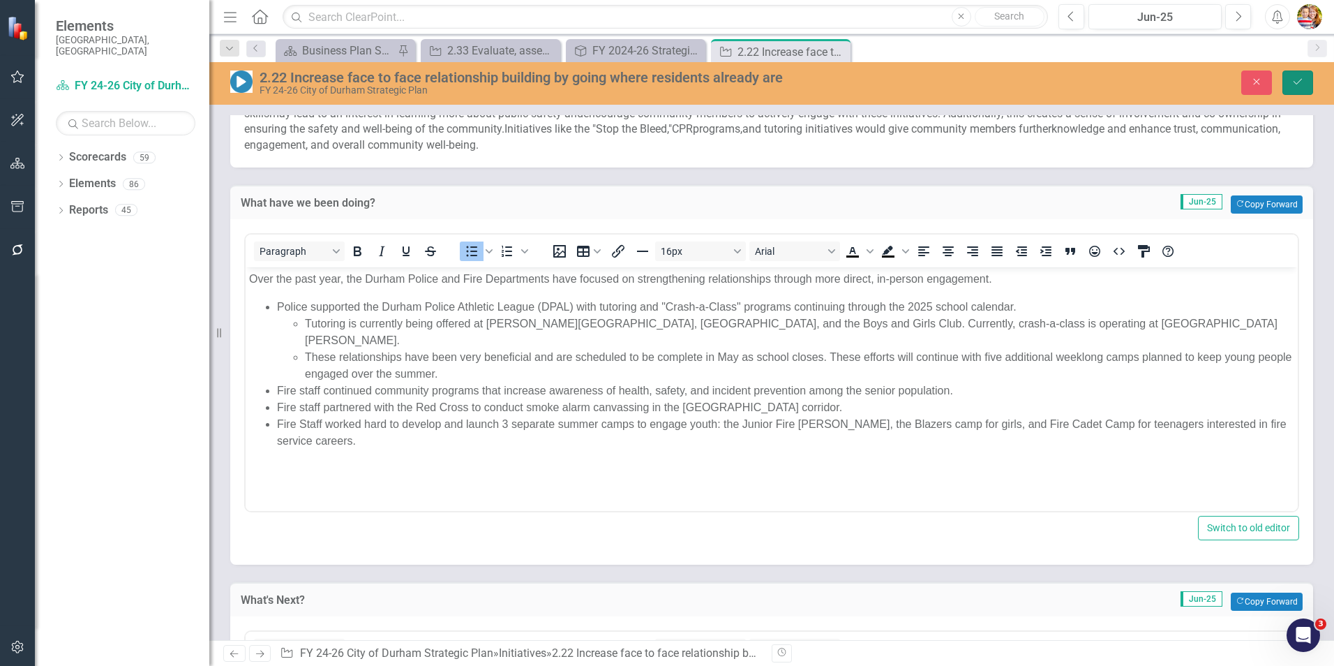
click at [1294, 81] on icon "Save" at bounding box center [1297, 82] width 13 height 10
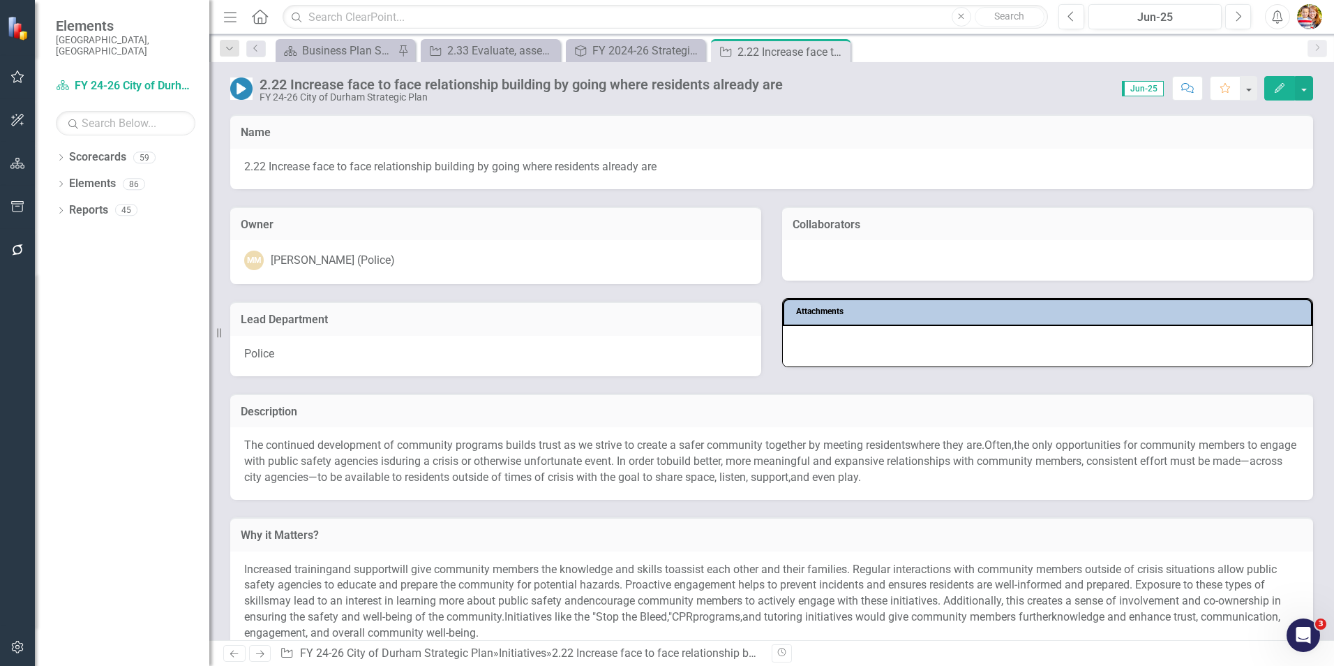
scroll to position [558, 0]
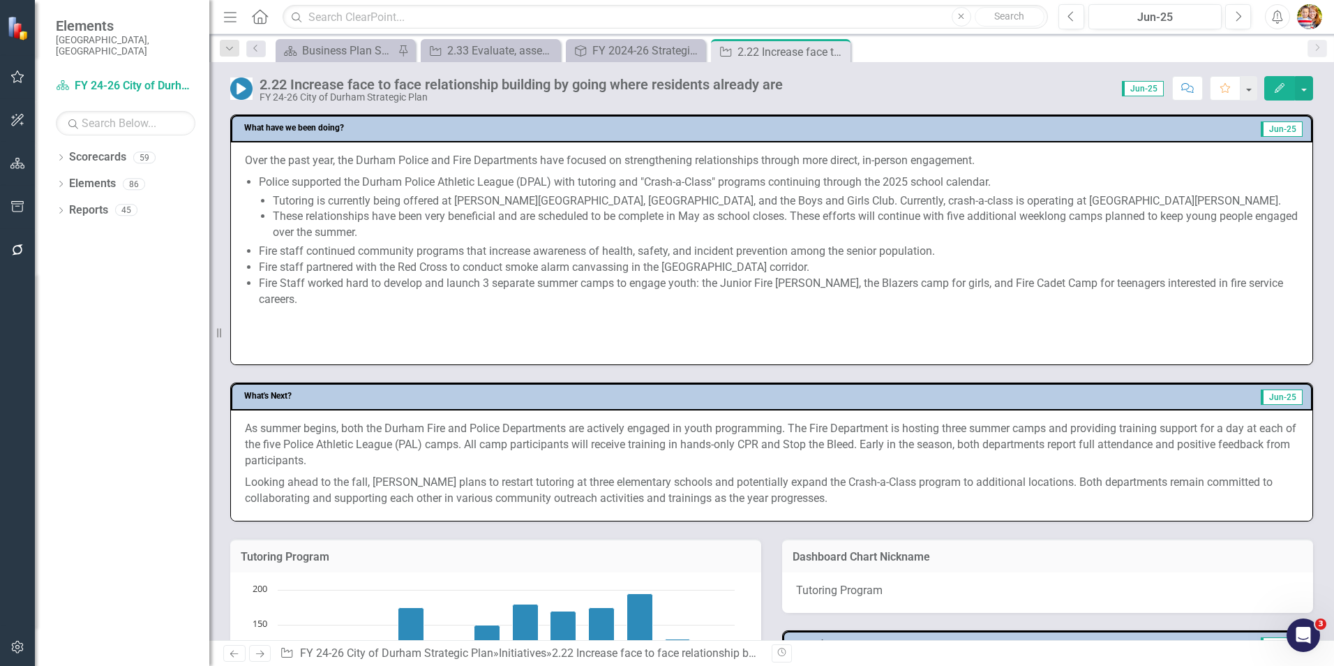
click at [384, 263] on li "Fire staff partnered with the Red Cross to conduct smoke alarm canvassing in th…" at bounding box center [779, 268] width 1040 height 16
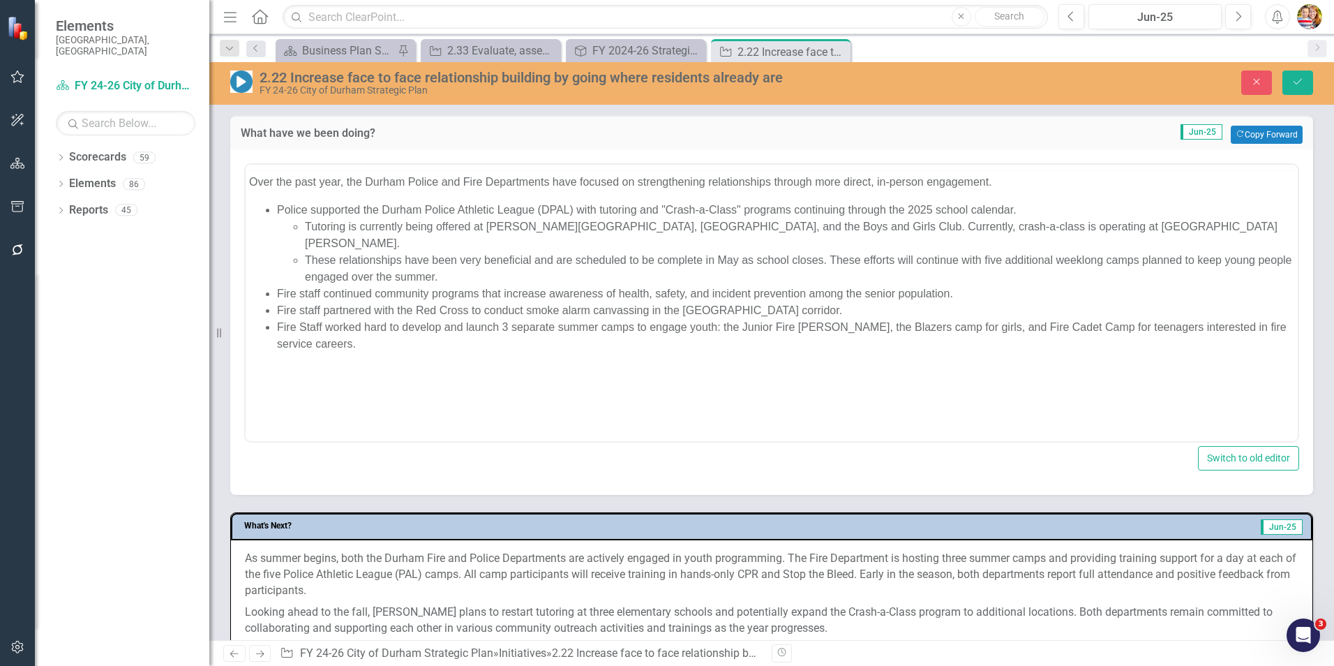
scroll to position [0, 0]
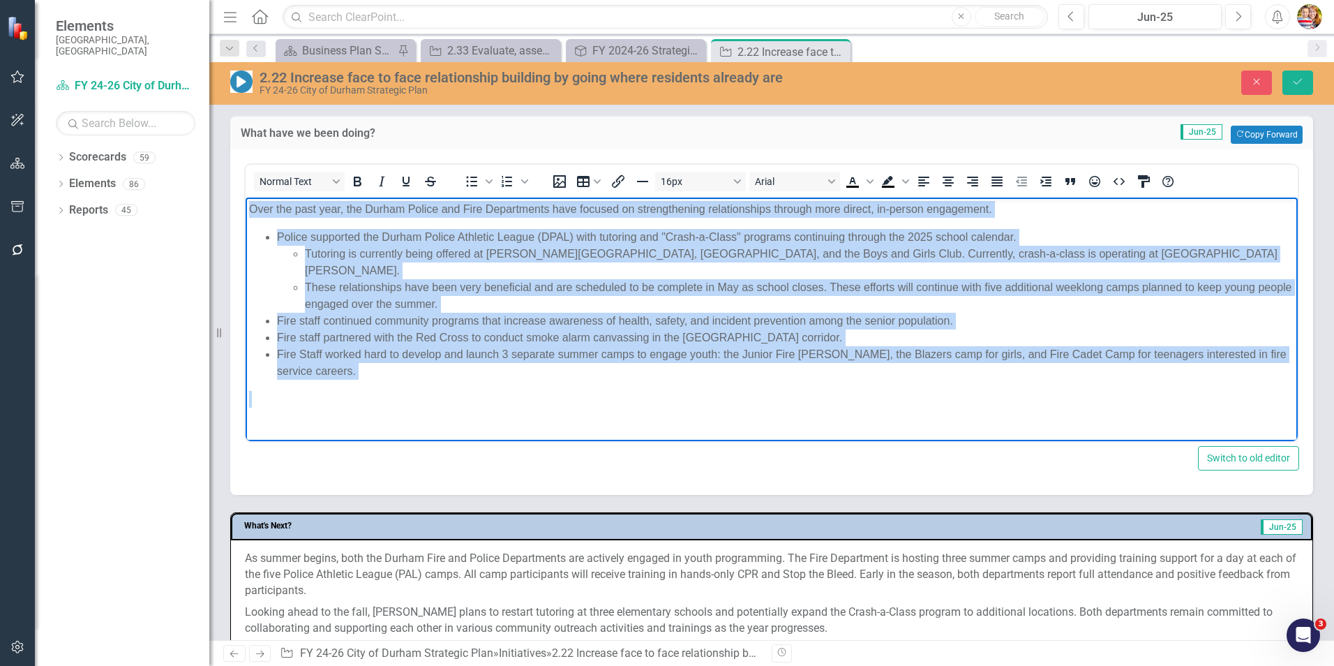
drag, startPoint x: 250, startPoint y: 206, endPoint x: 449, endPoint y: 366, distance: 255.1
click at [449, 366] on body "Over the past year, the Durham Police and Fire Departments have focused on stre…" at bounding box center [772, 323] width 1052 height 253
copy body "Over the past year, the Durham Police and Fire Departments have focused on stre…"
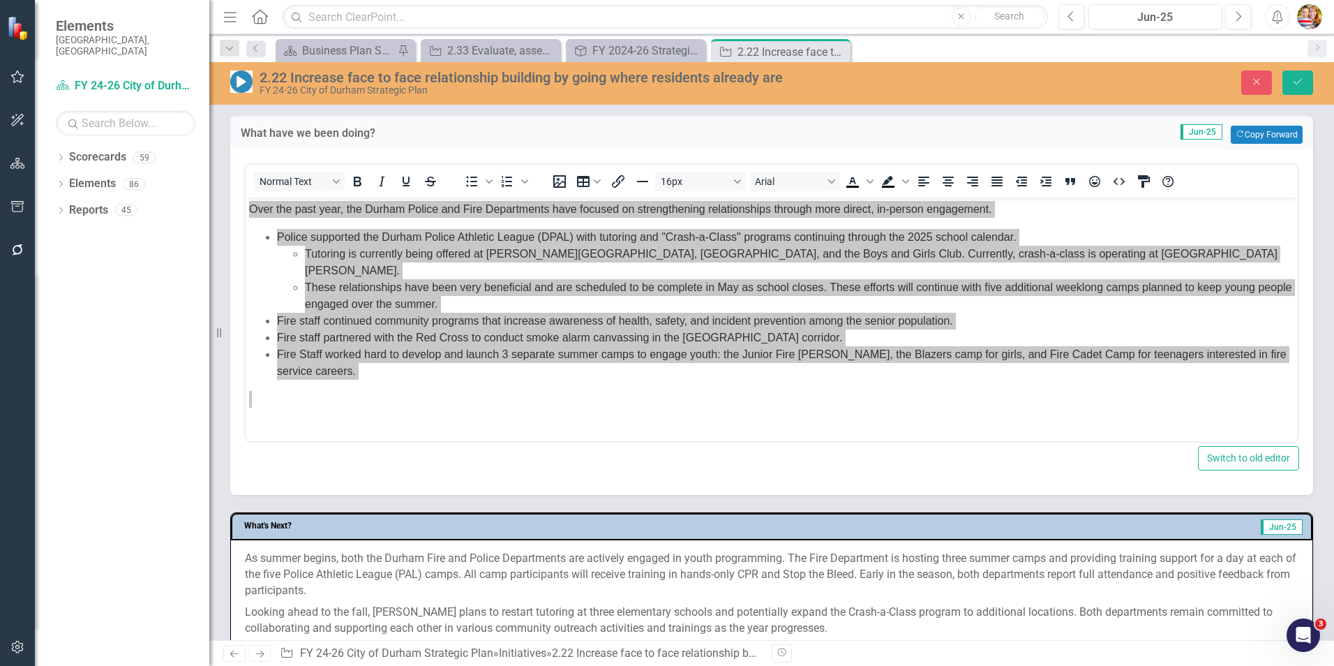
click at [352, 462] on div "Switch to old editor" at bounding box center [771, 458] width 1055 height 24
click at [1291, 82] on icon "Save" at bounding box center [1297, 82] width 13 height 10
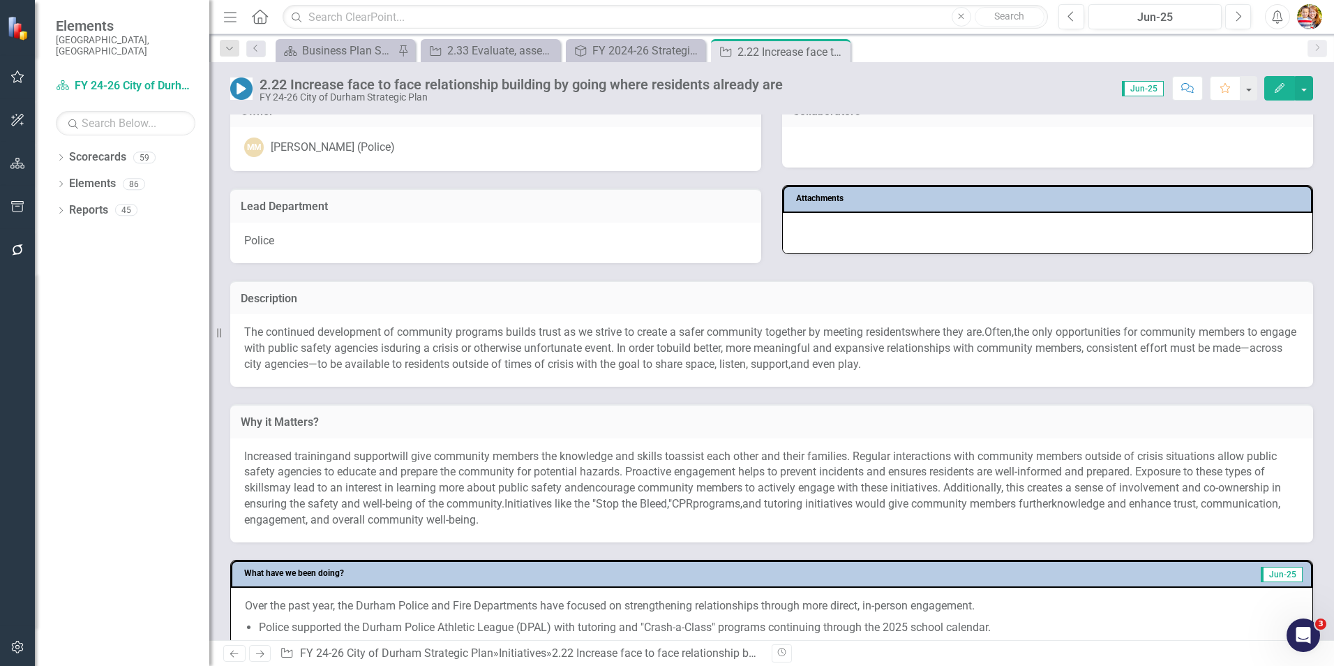
scroll to position [349, 0]
